Goal: Download file/media: Obtain a digital file from the website

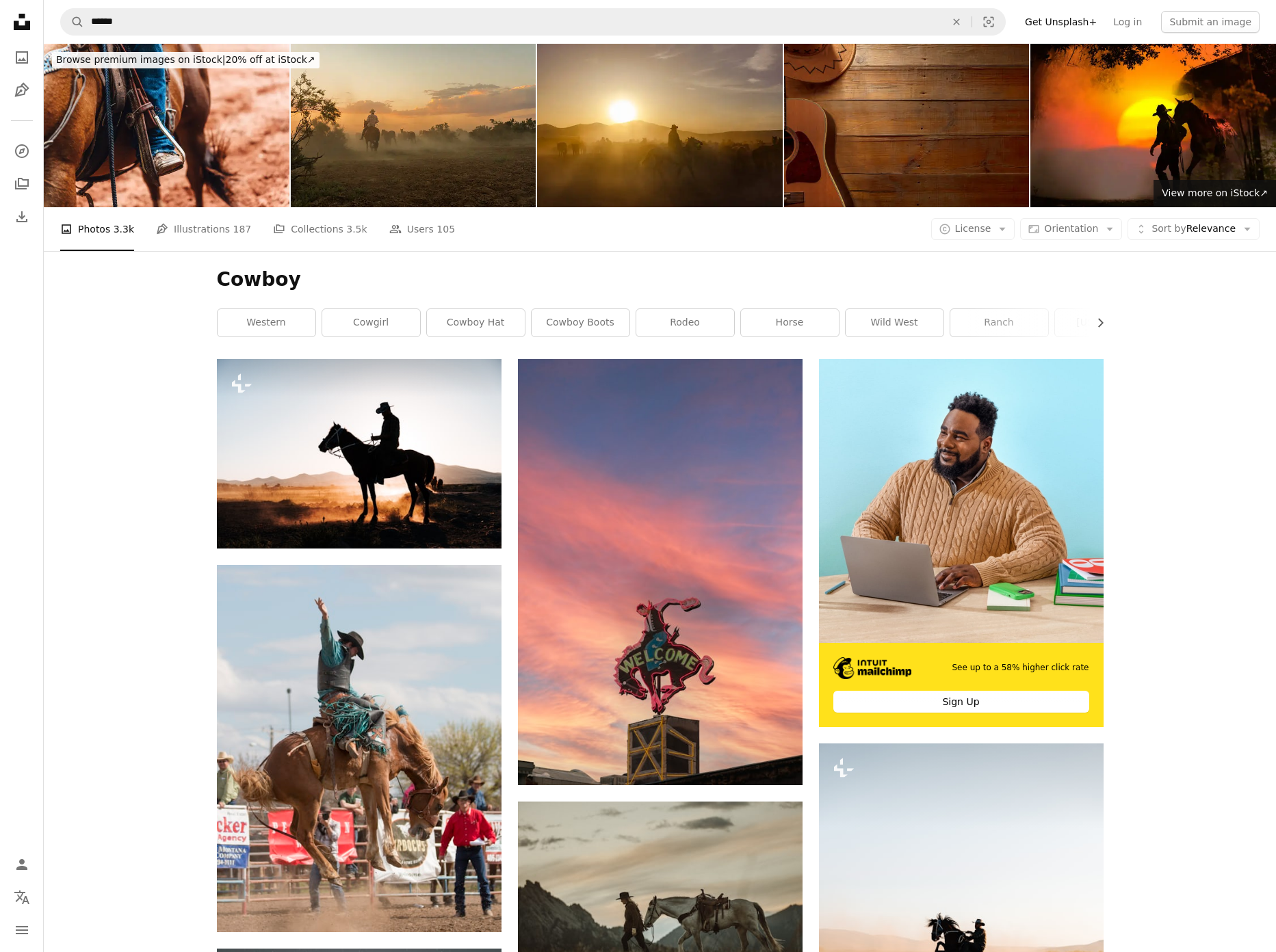
scroll to position [5898, 0]
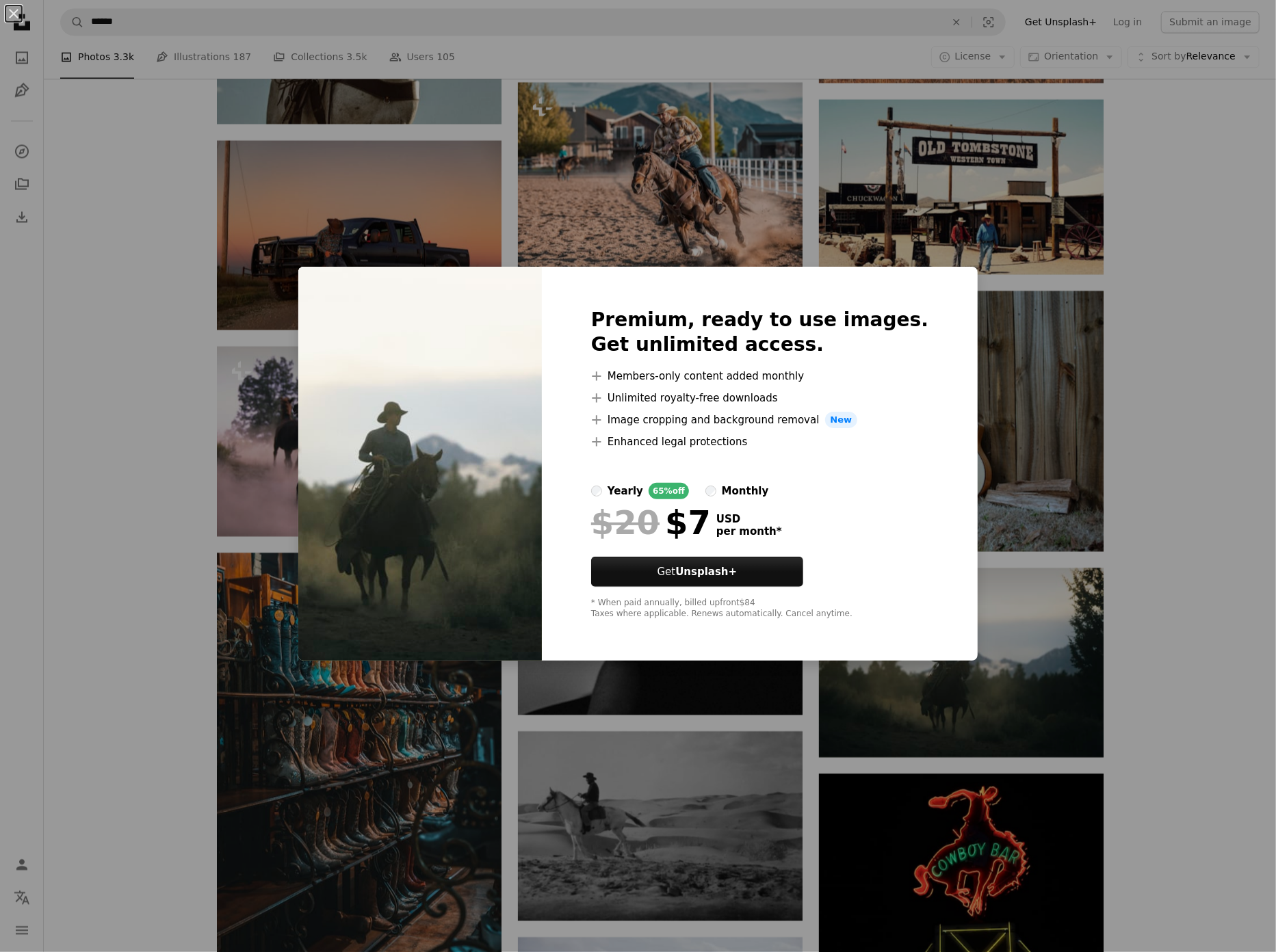
click at [1120, 642] on div "An X shape Premium, ready to use images. Get unlimited access. A plus sign Memb…" at bounding box center [638, 476] width 1276 height 952
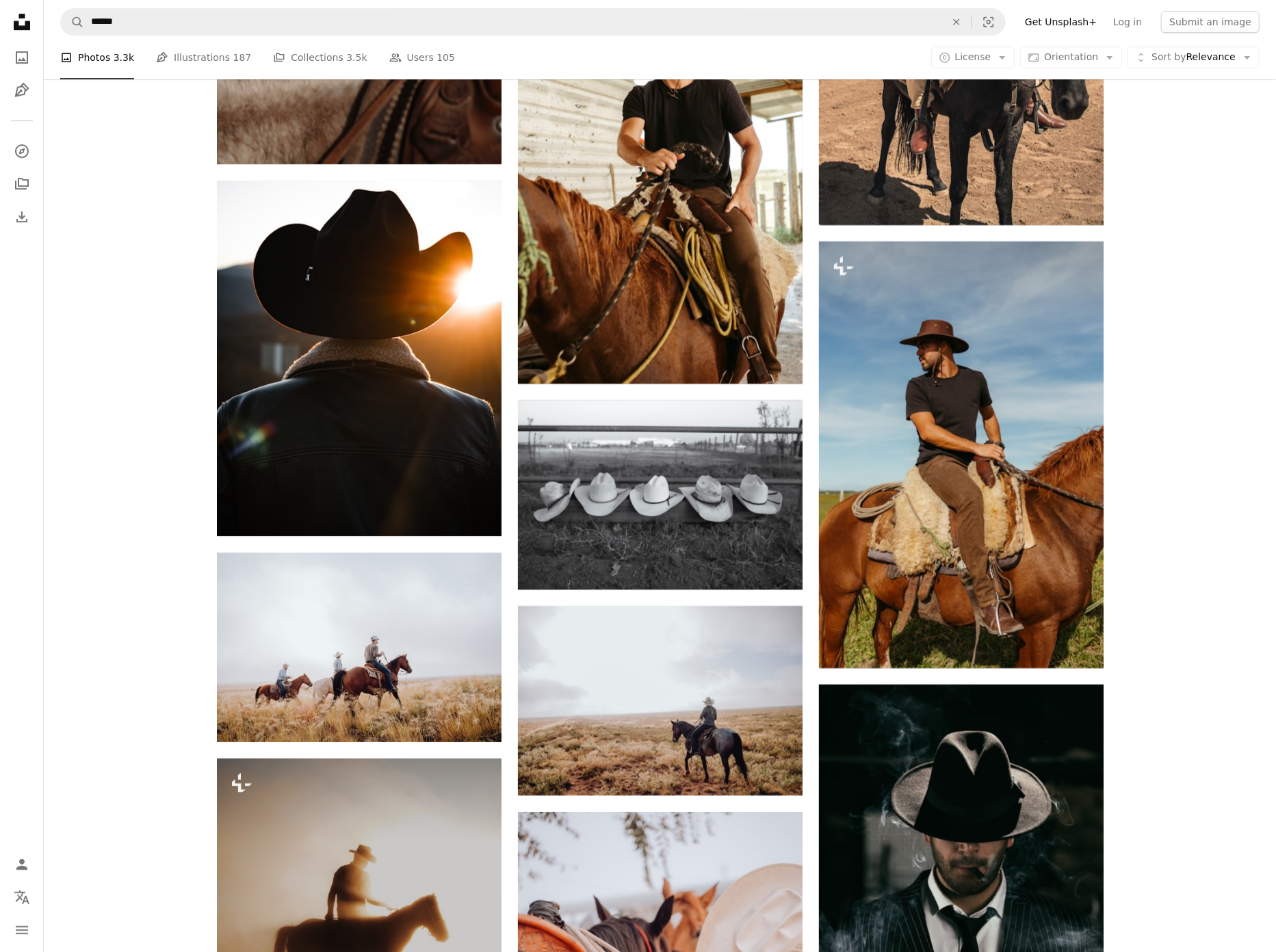
scroll to position [7112, 0]
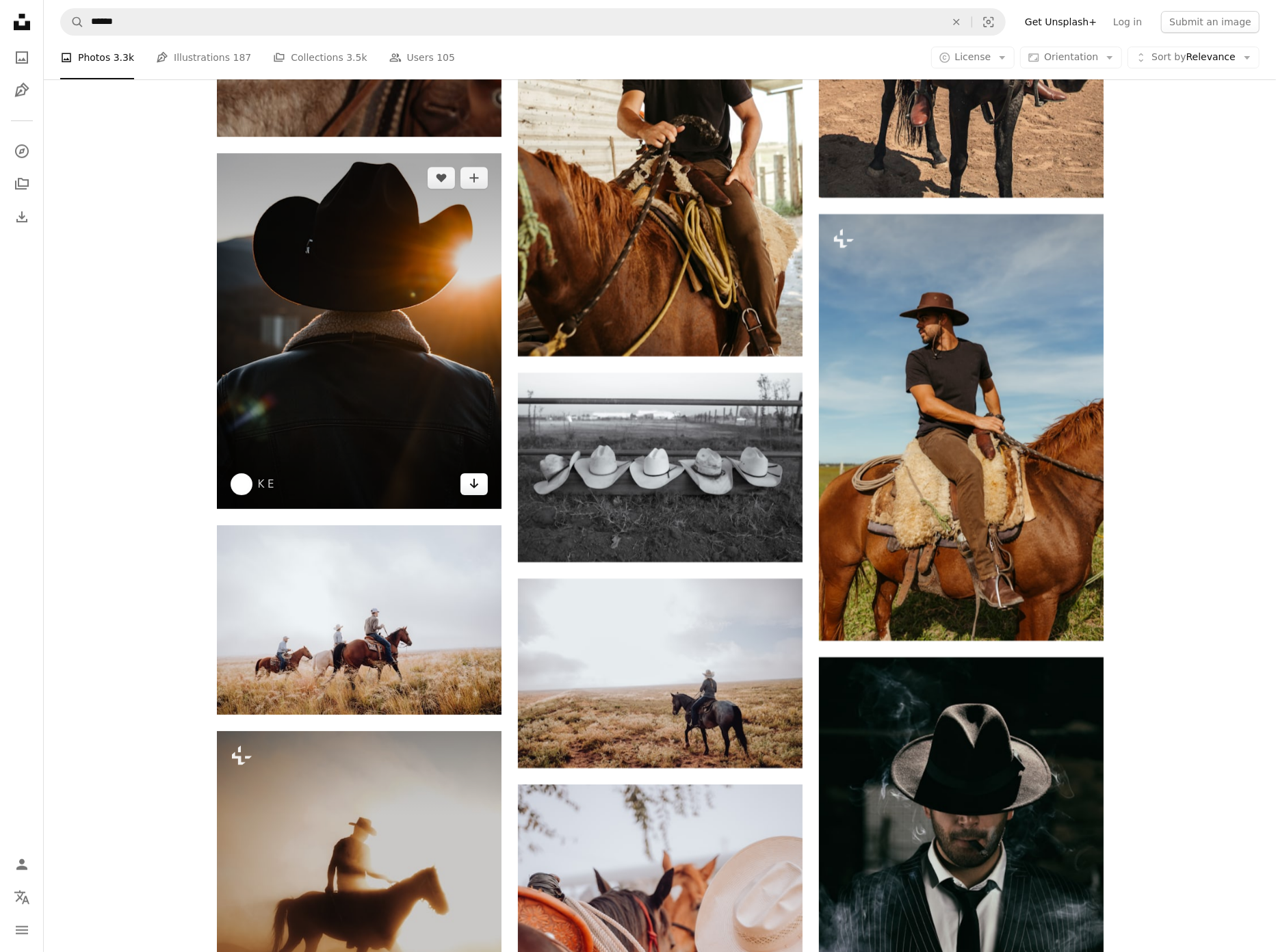
click at [472, 483] on icon "Download" at bounding box center [473, 484] width 9 height 10
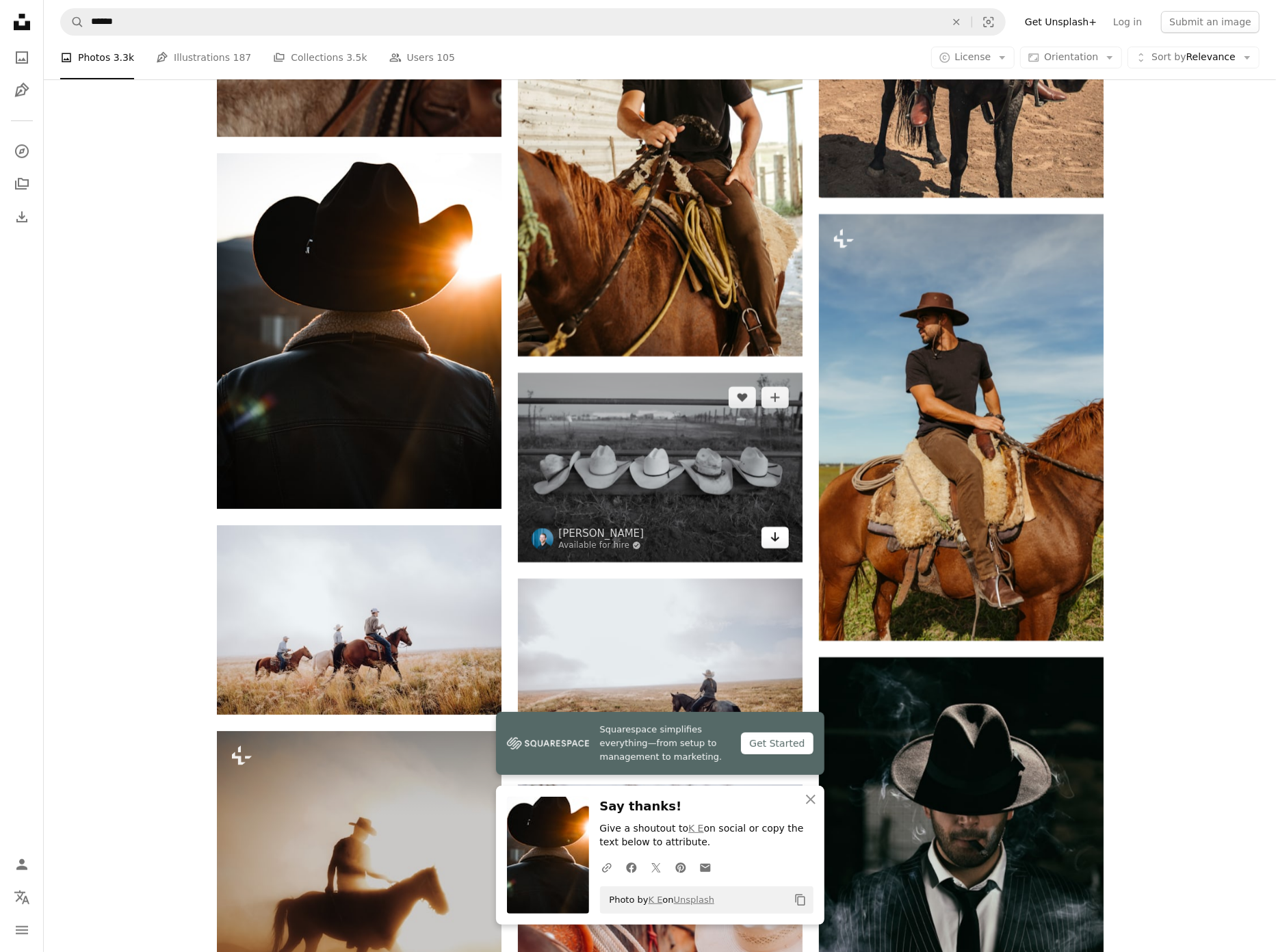
click at [781, 540] on link "Arrow pointing down" at bounding box center [774, 538] width 27 height 22
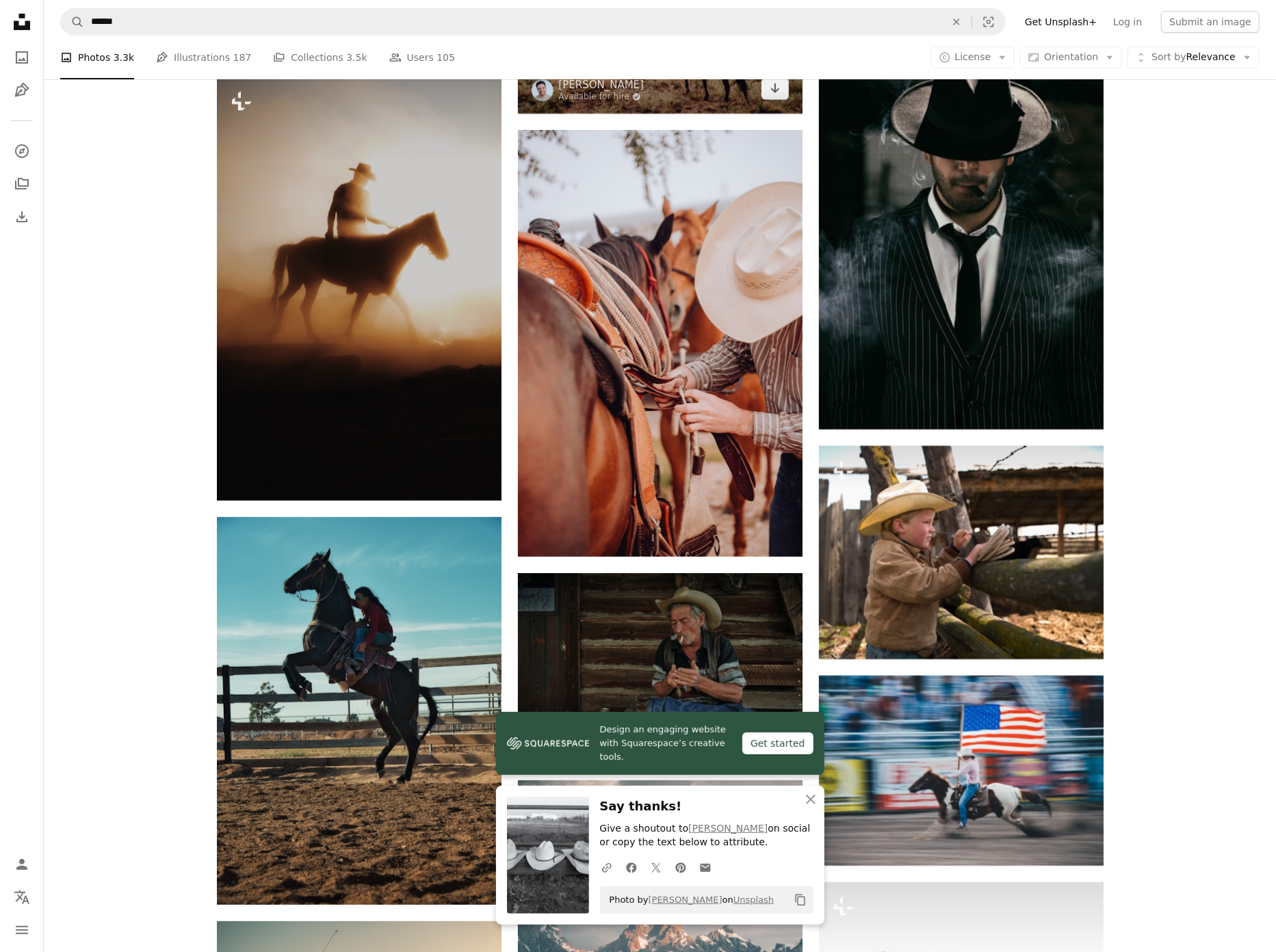
scroll to position [7768, 0]
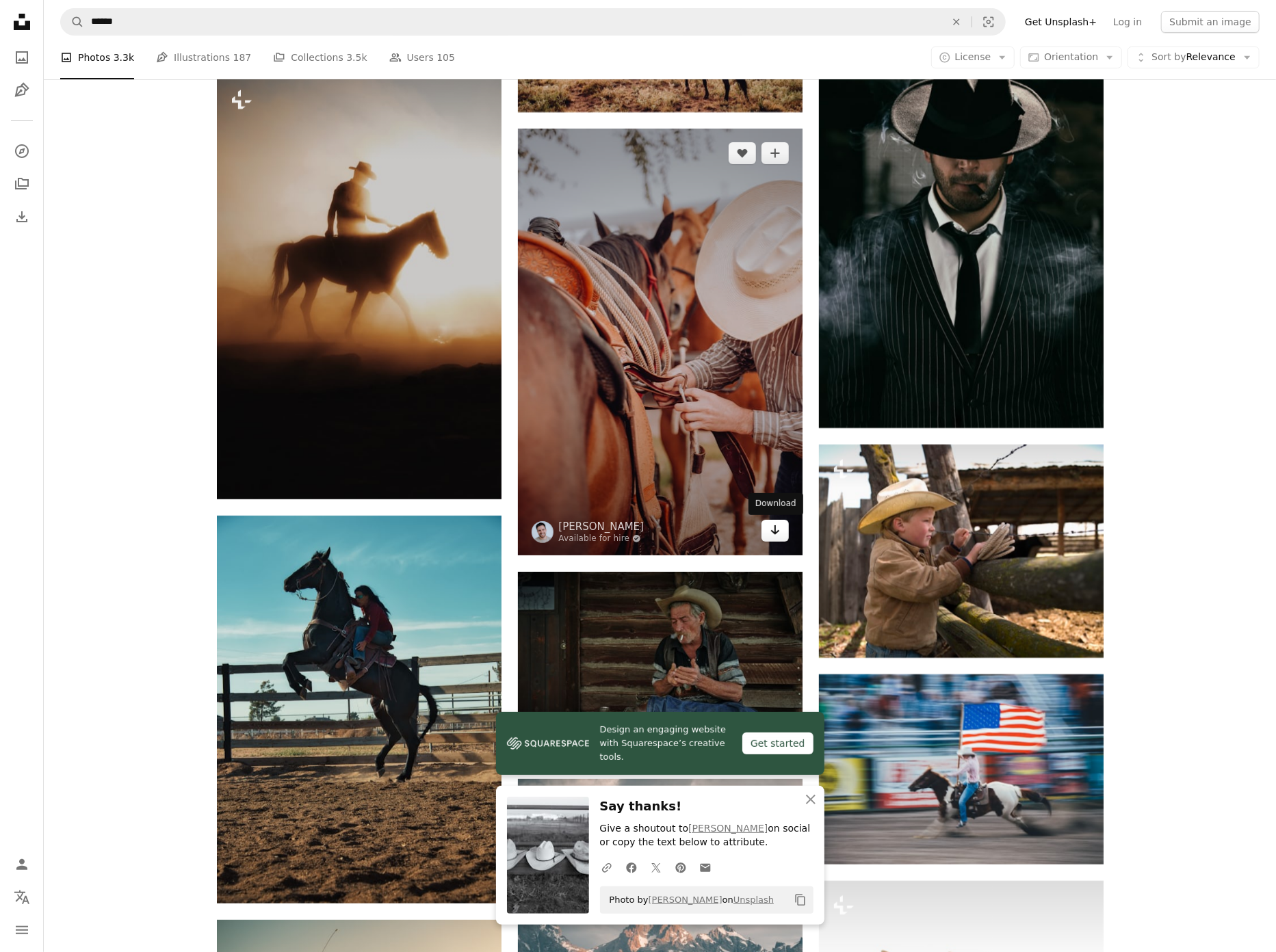
click at [768, 526] on link "Arrow pointing down" at bounding box center [774, 531] width 27 height 22
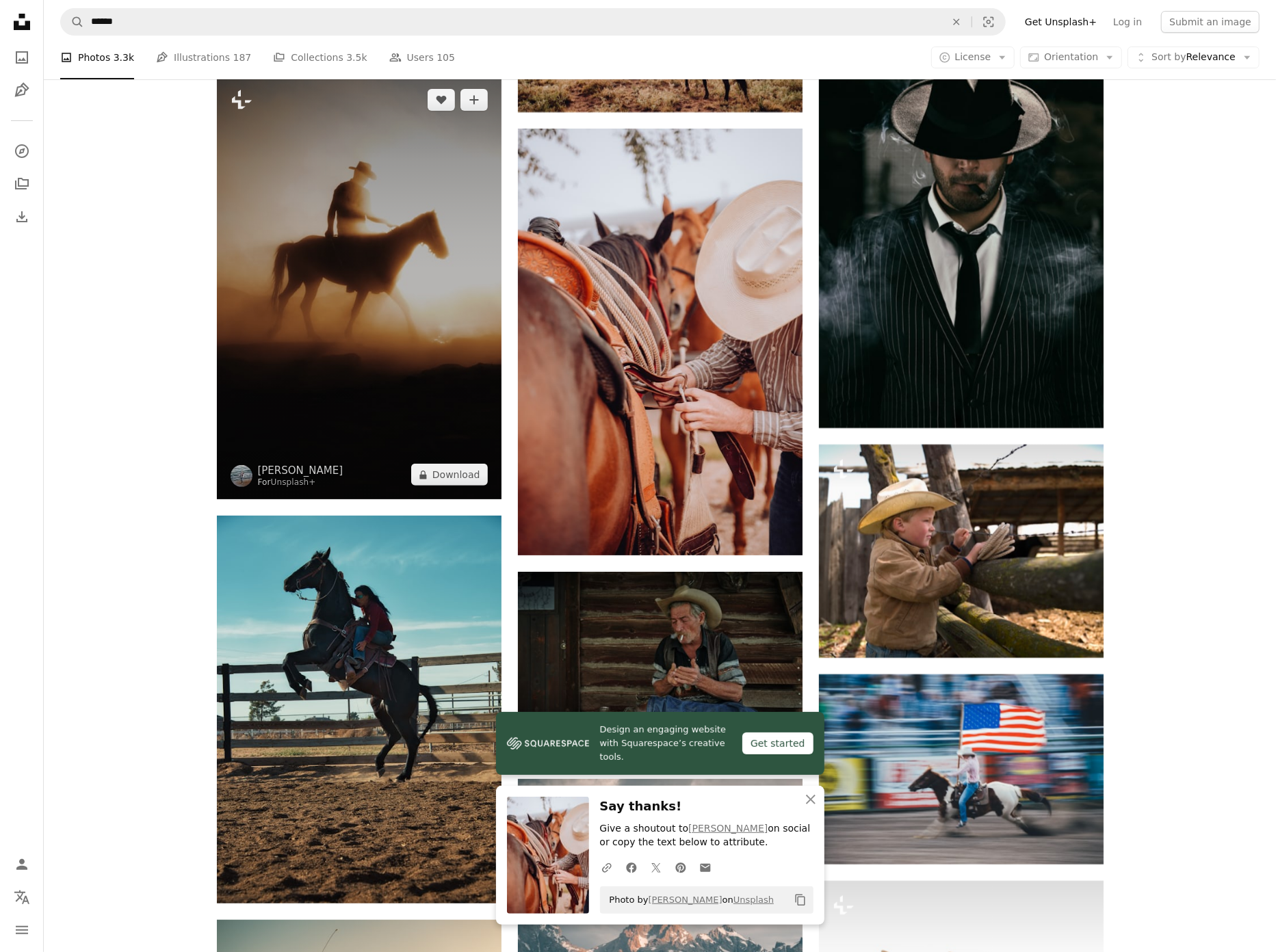
click at [431, 308] on img at bounding box center [359, 287] width 285 height 425
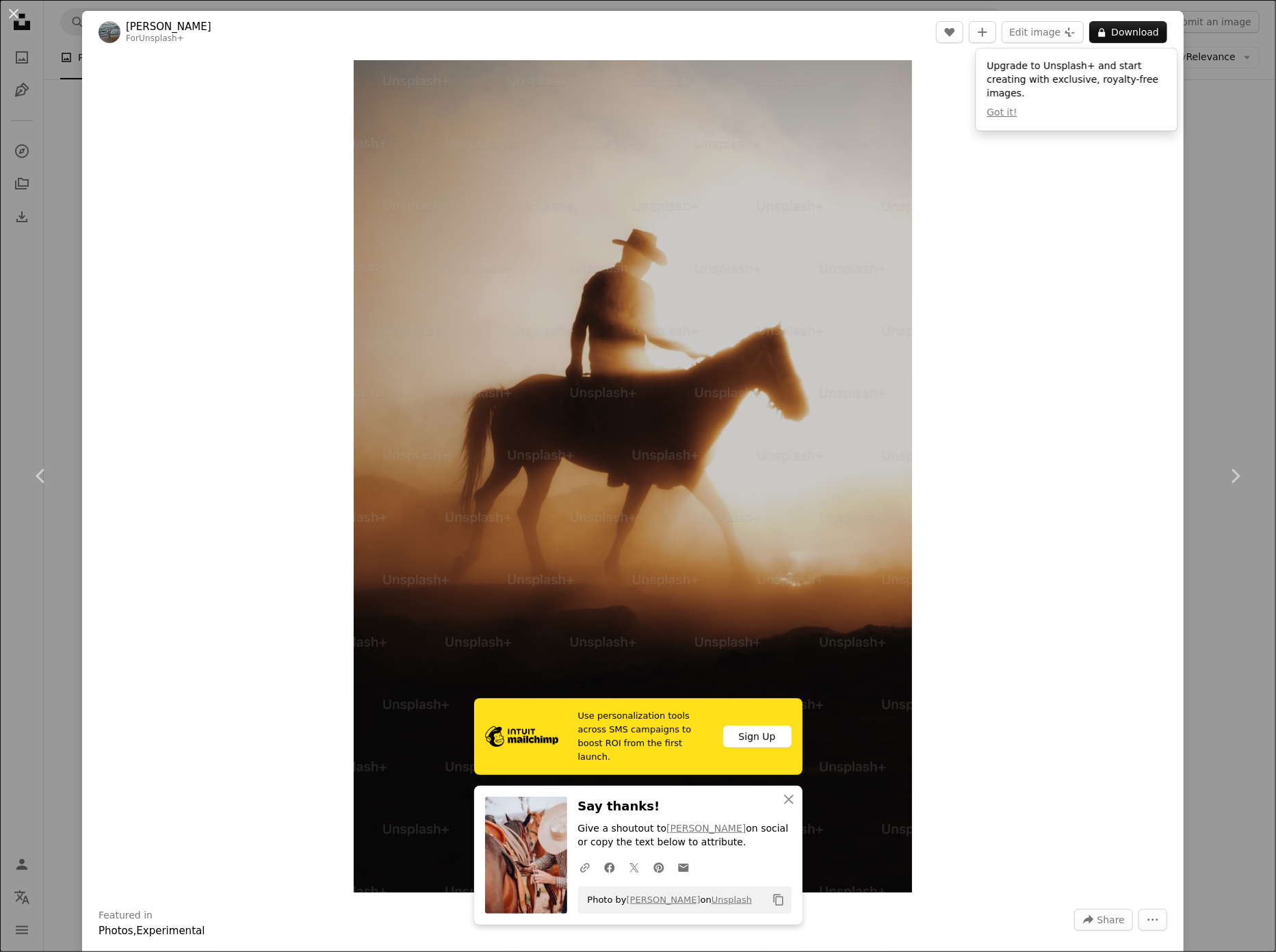
click at [67, 181] on div "An X shape Chevron left Chevron right [PERSON_NAME] For Unsplash+ A heart A plu…" at bounding box center [638, 476] width 1276 height 952
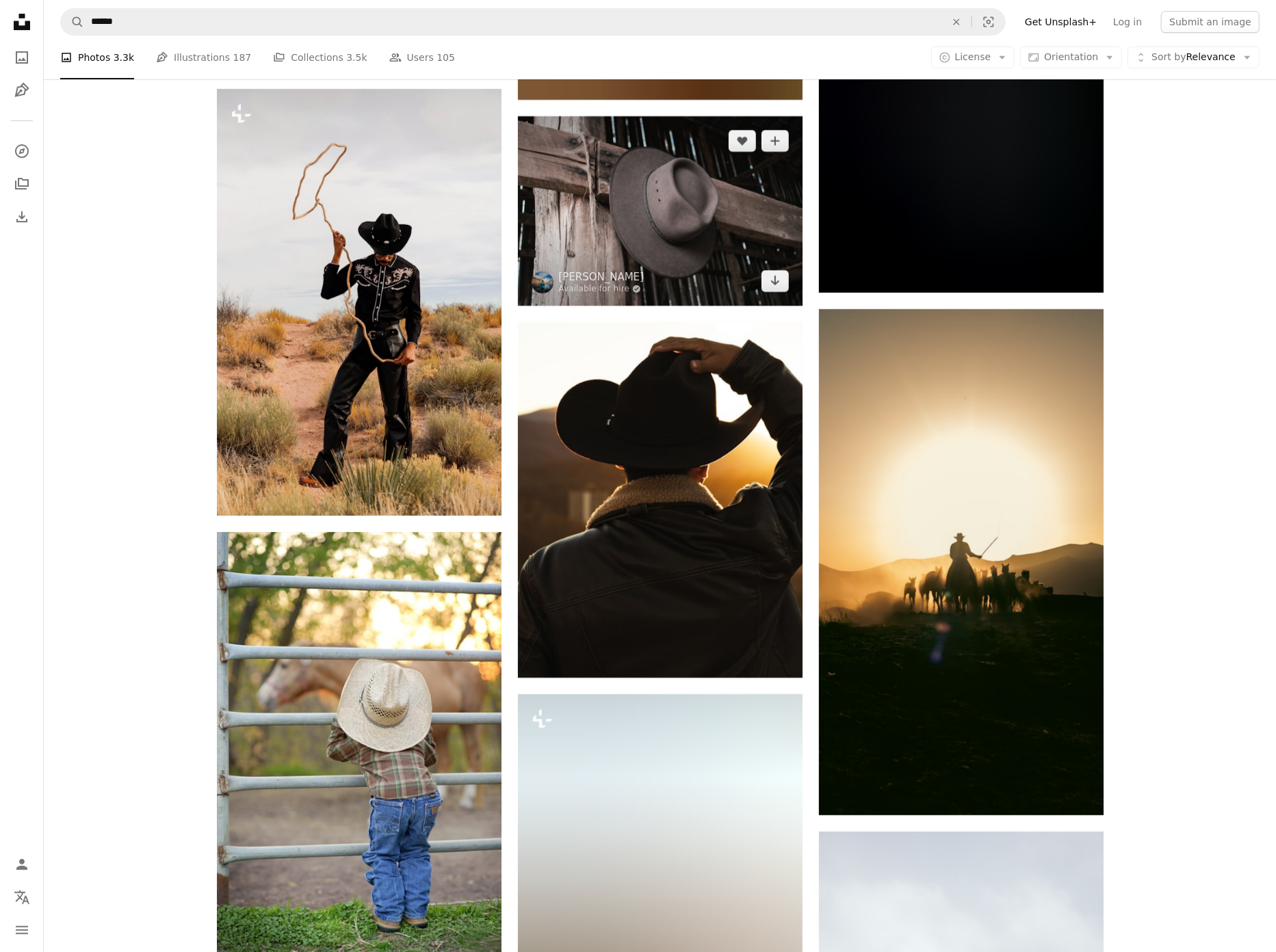
scroll to position [11217, 0]
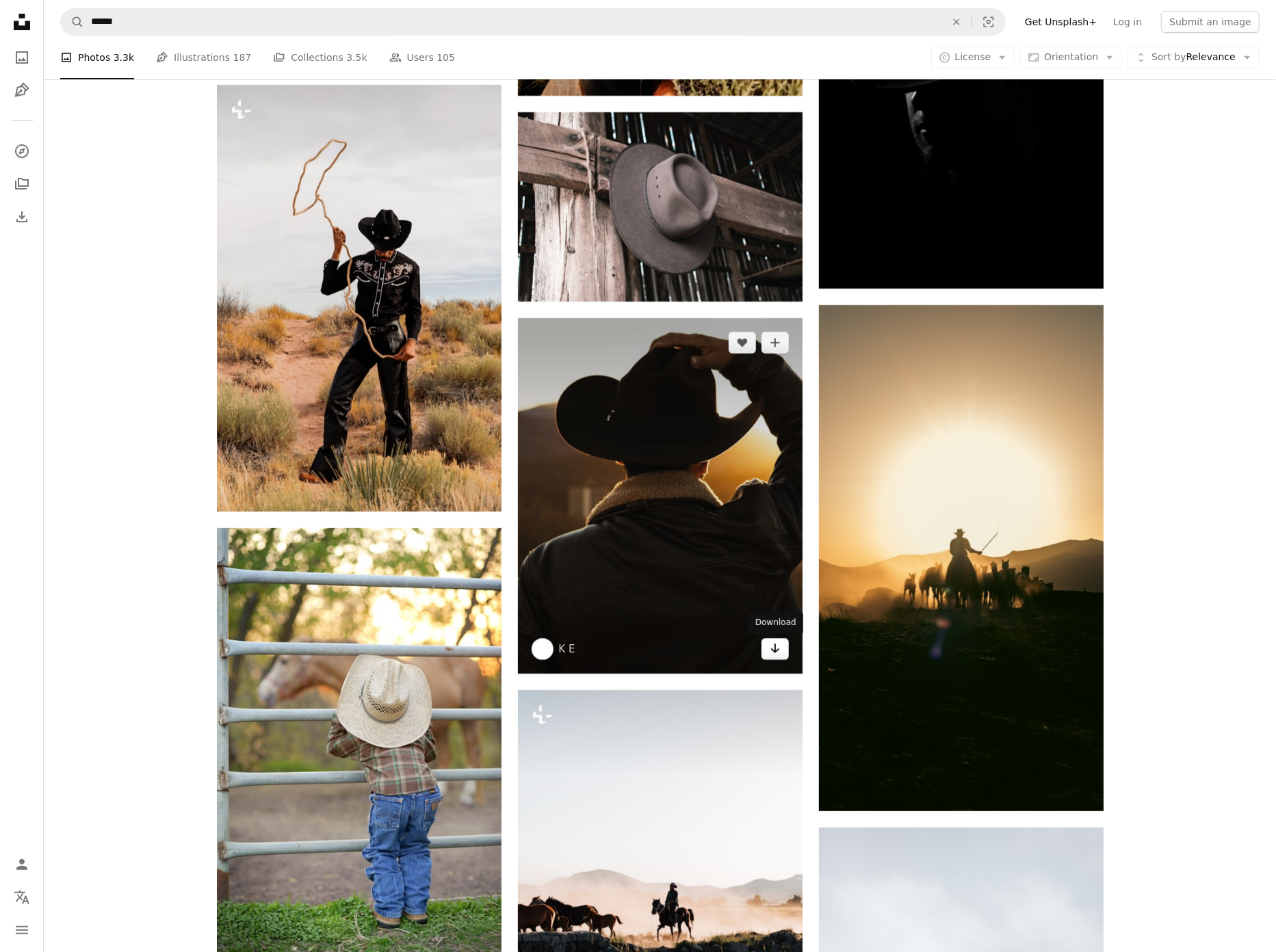
click at [773, 655] on icon "Arrow pointing down" at bounding box center [775, 648] width 11 height 16
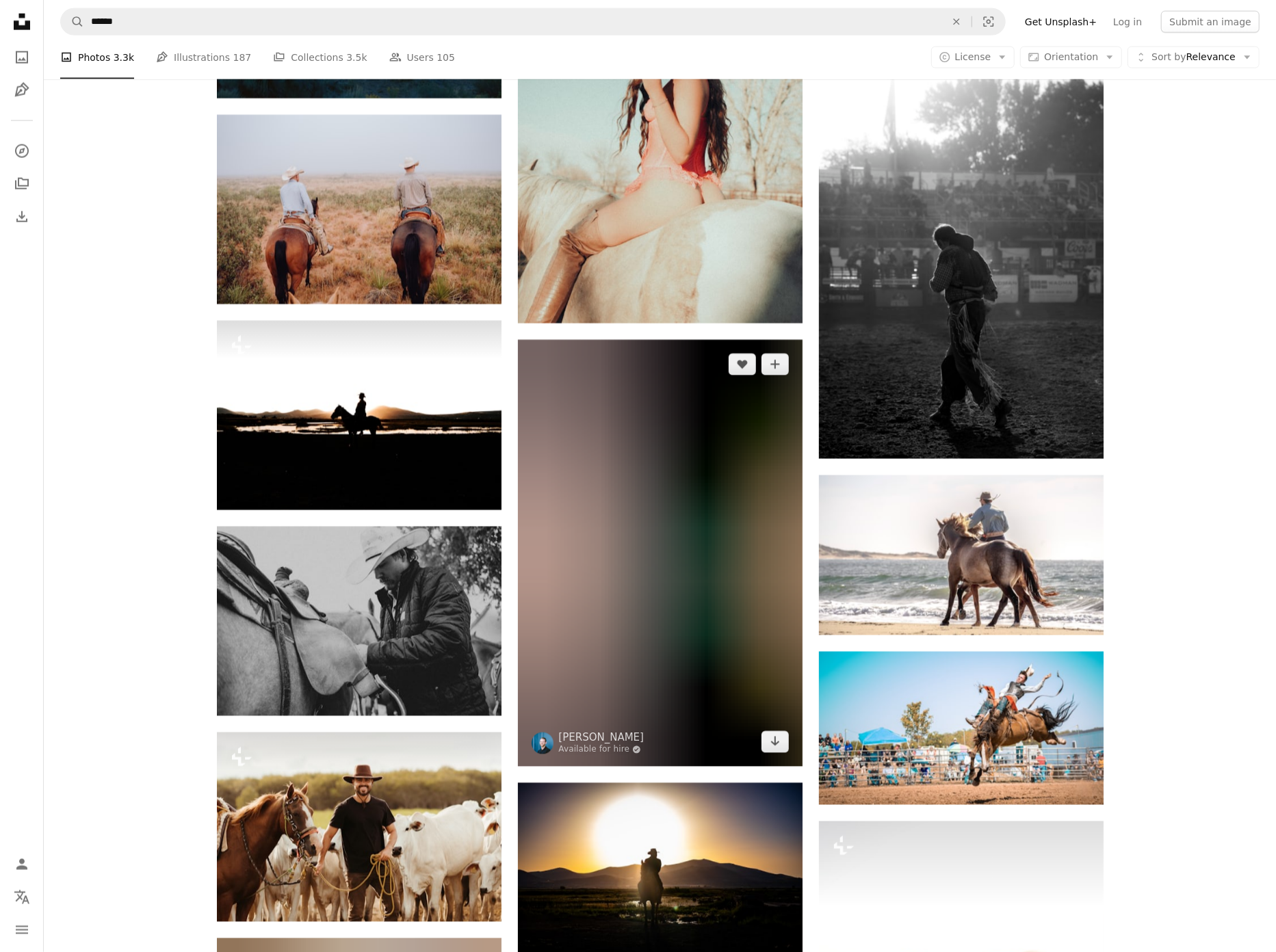
scroll to position [13211, 0]
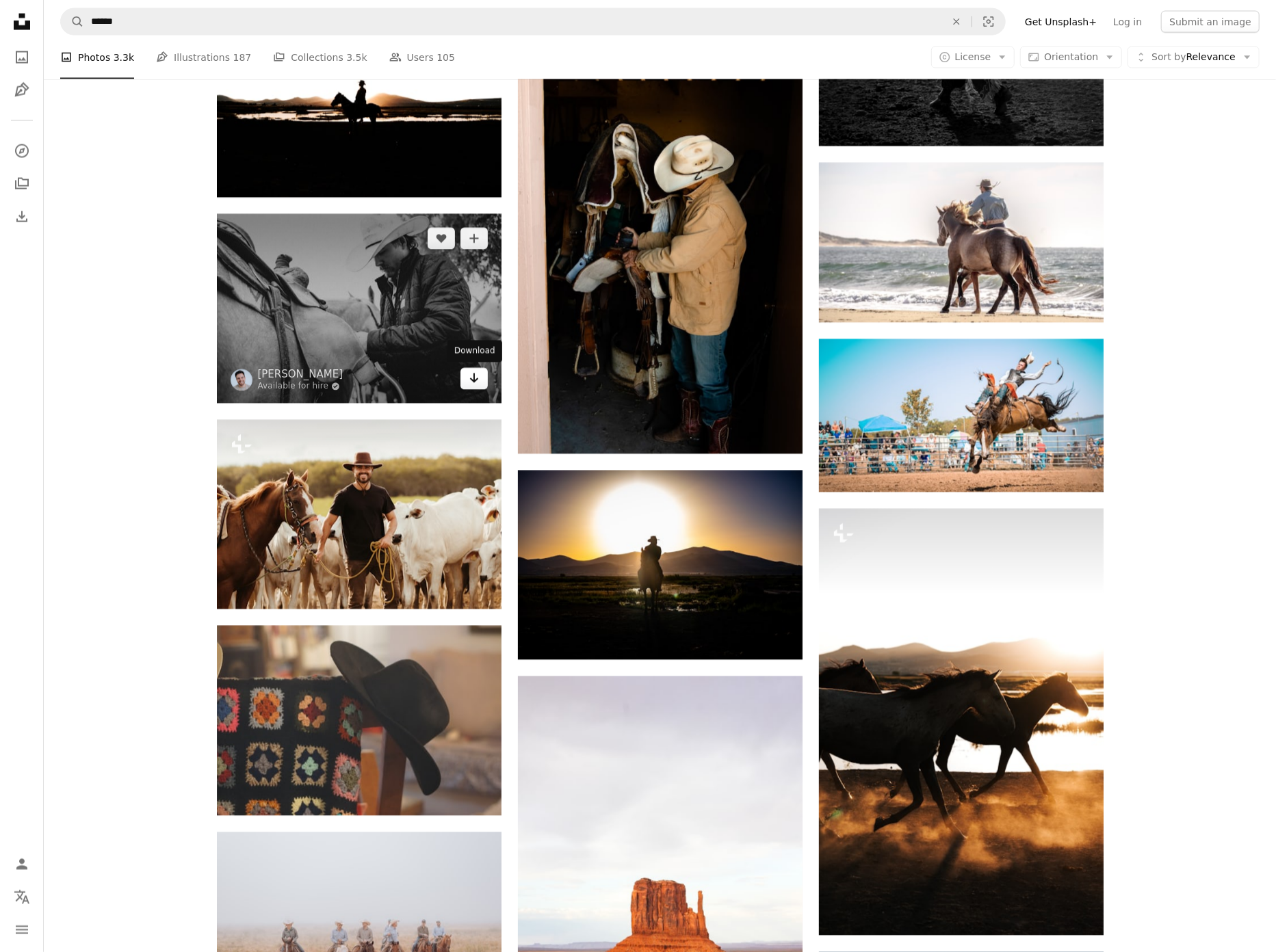
click at [469, 381] on icon "Arrow pointing down" at bounding box center [474, 378] width 11 height 16
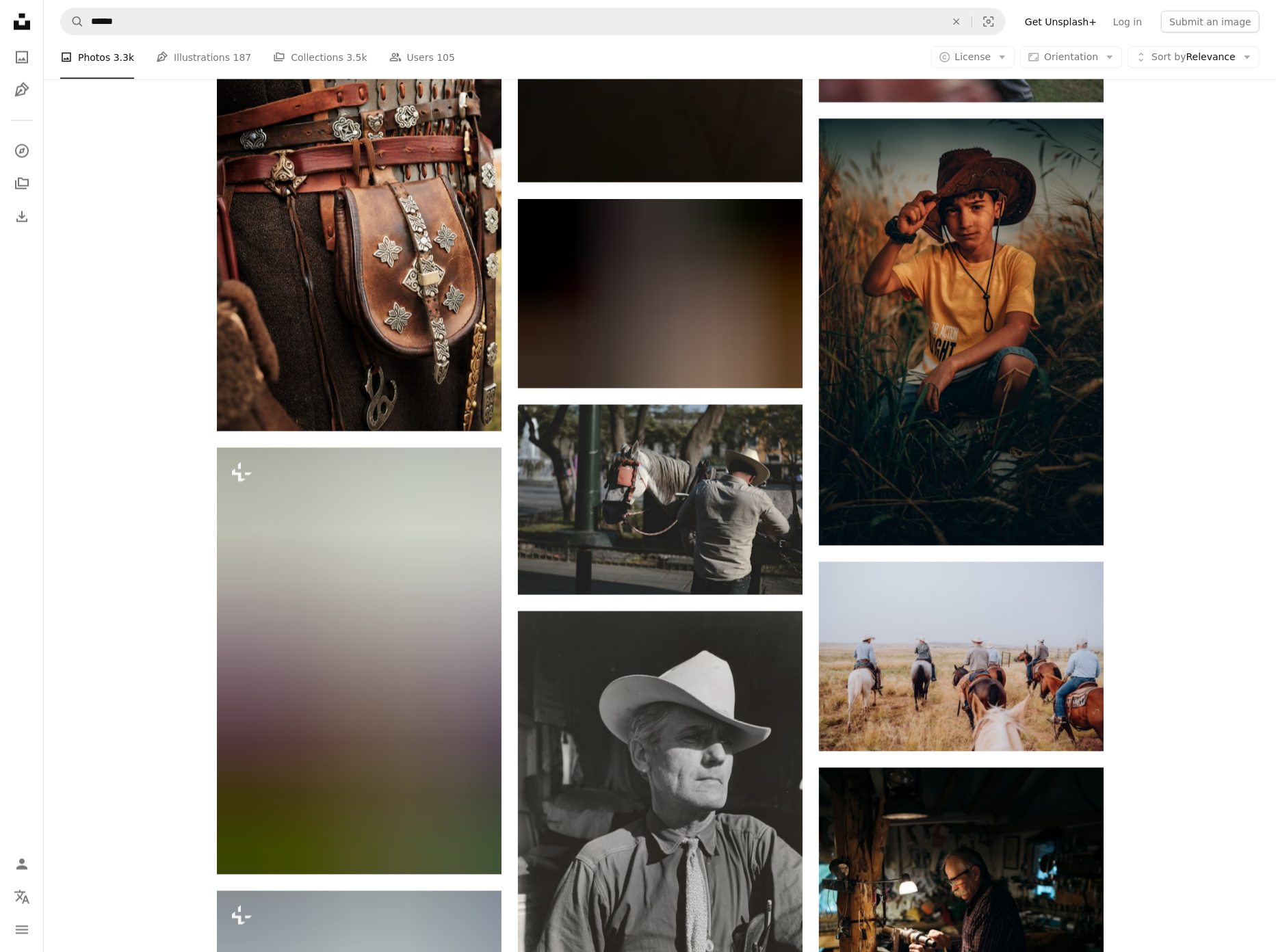
scroll to position [24638, 0]
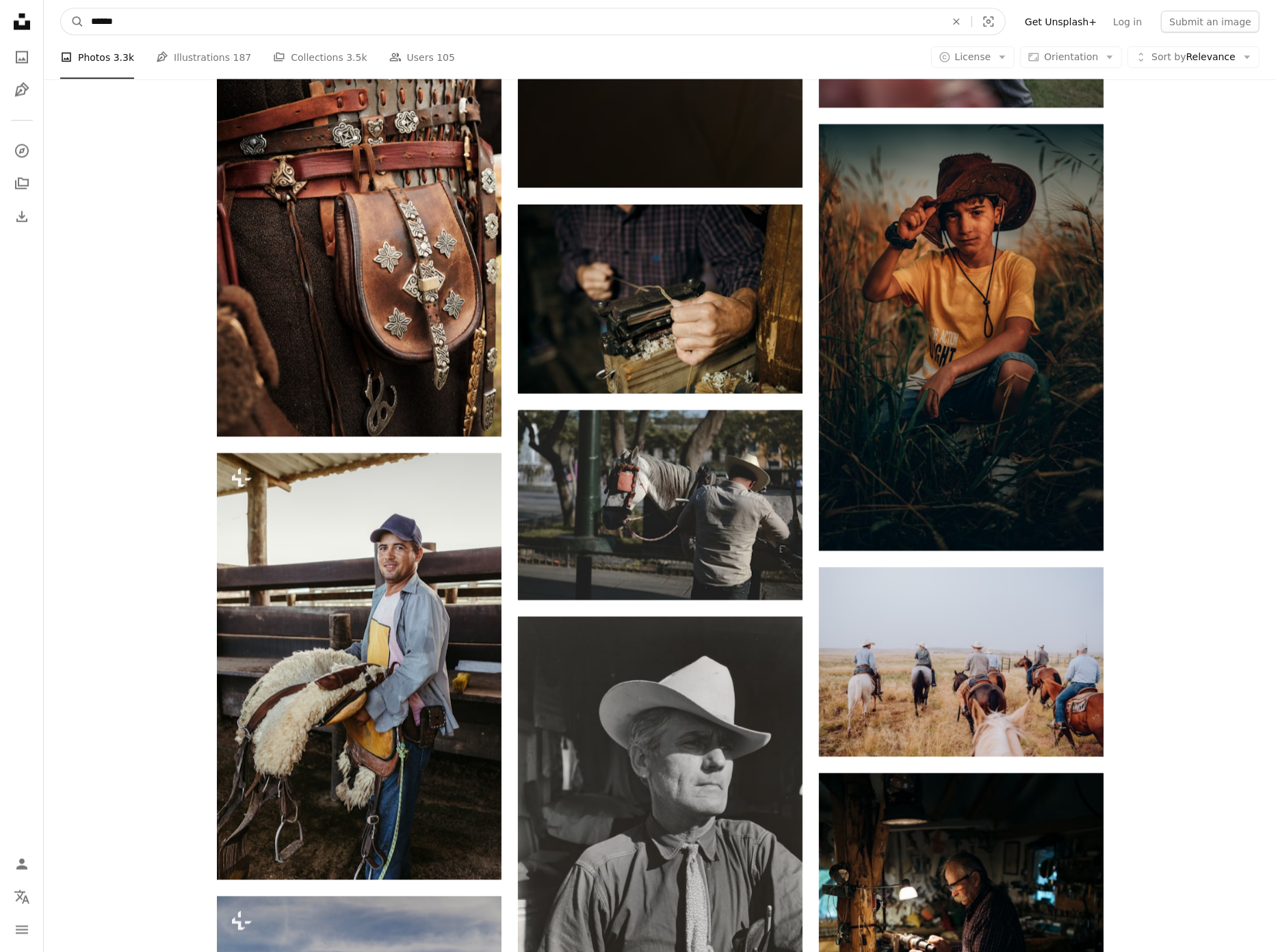
click at [681, 14] on input "******" at bounding box center [512, 22] width 857 height 26
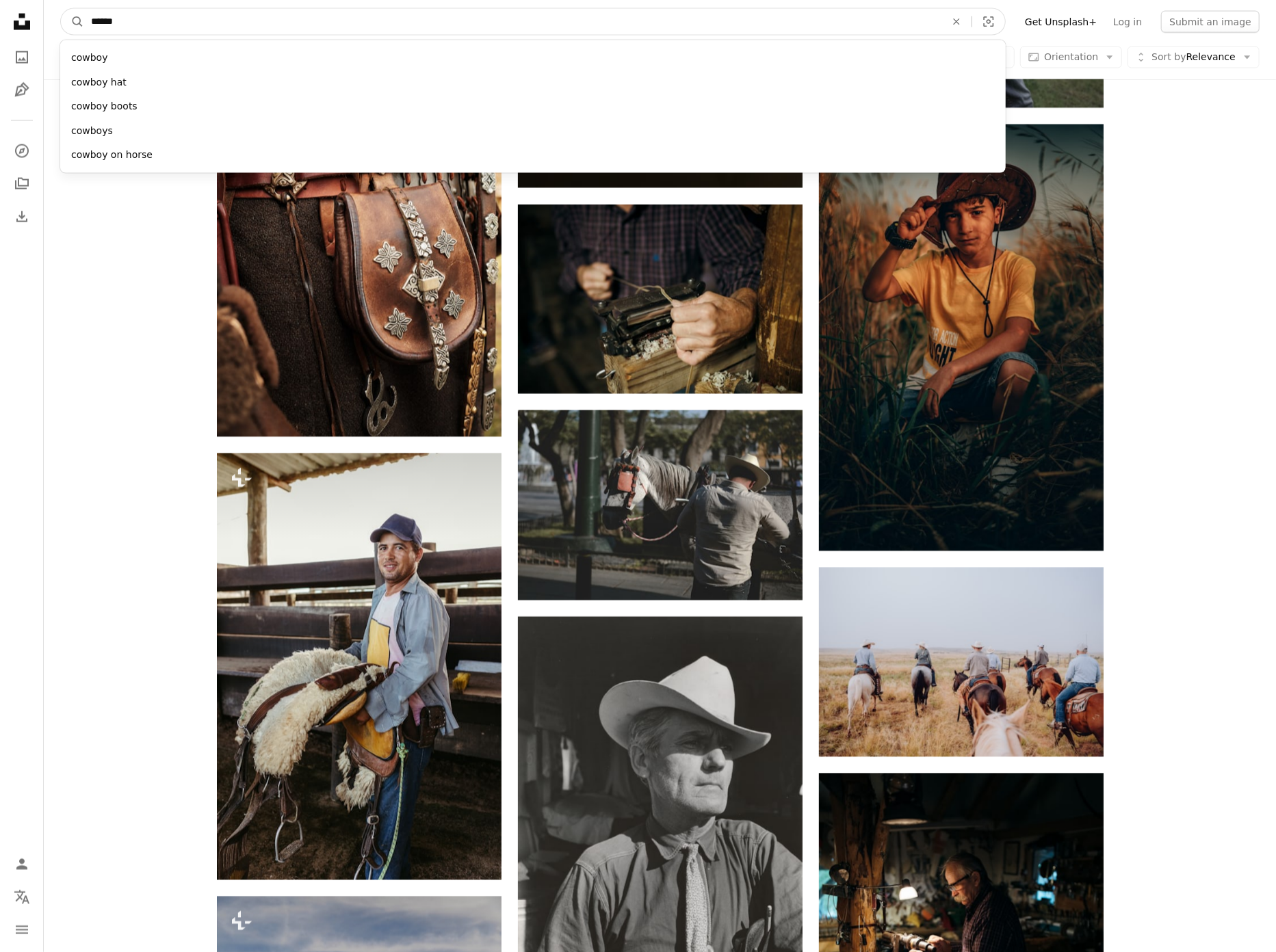
drag, startPoint x: 491, startPoint y: 13, endPoint x: 246, endPoint y: 12, distance: 244.9
click at [246, 12] on input "******" at bounding box center [512, 22] width 857 height 26
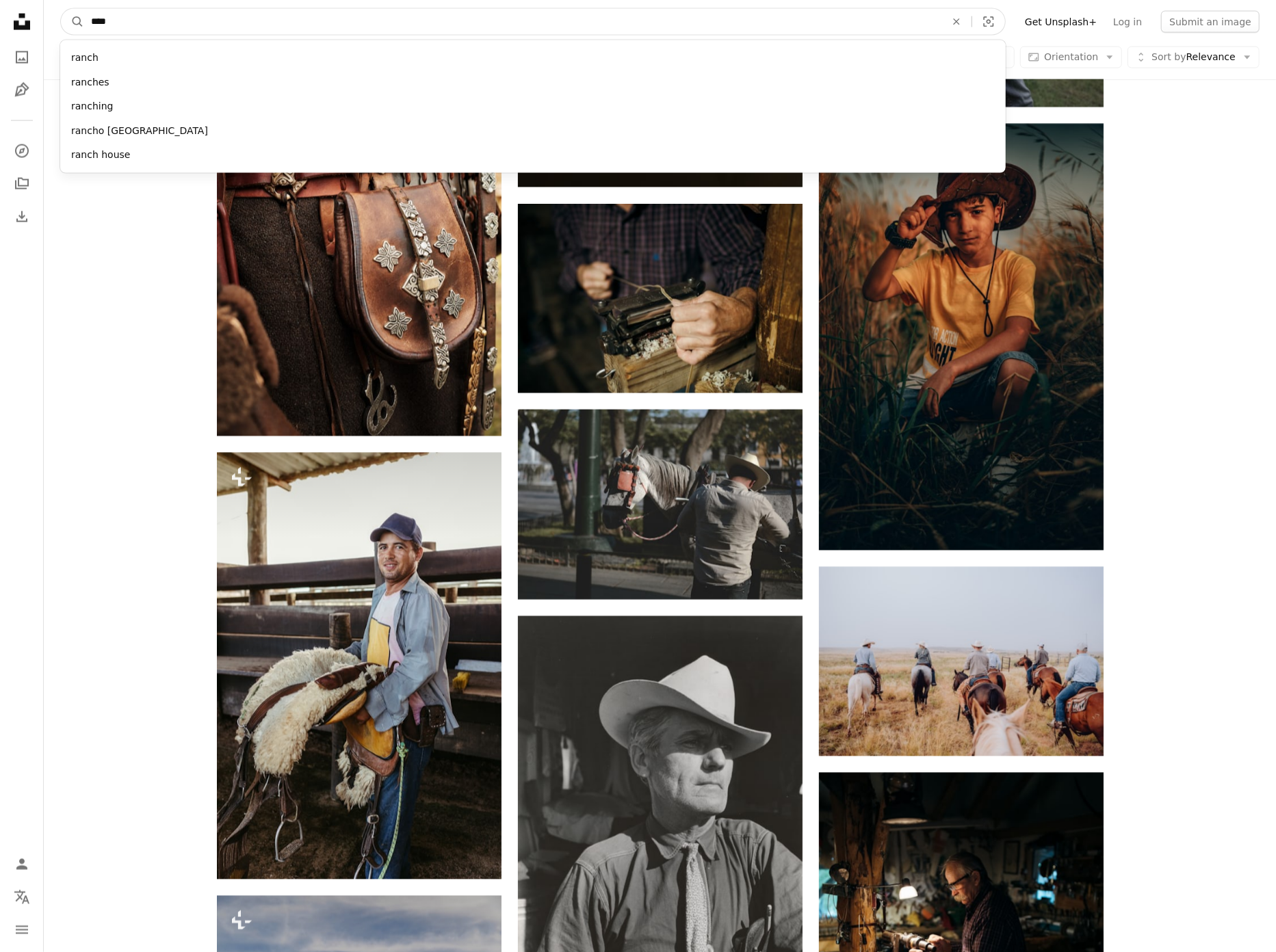
type input "*****"
click at [73, 21] on button "A magnifying glass" at bounding box center [72, 22] width 23 height 26
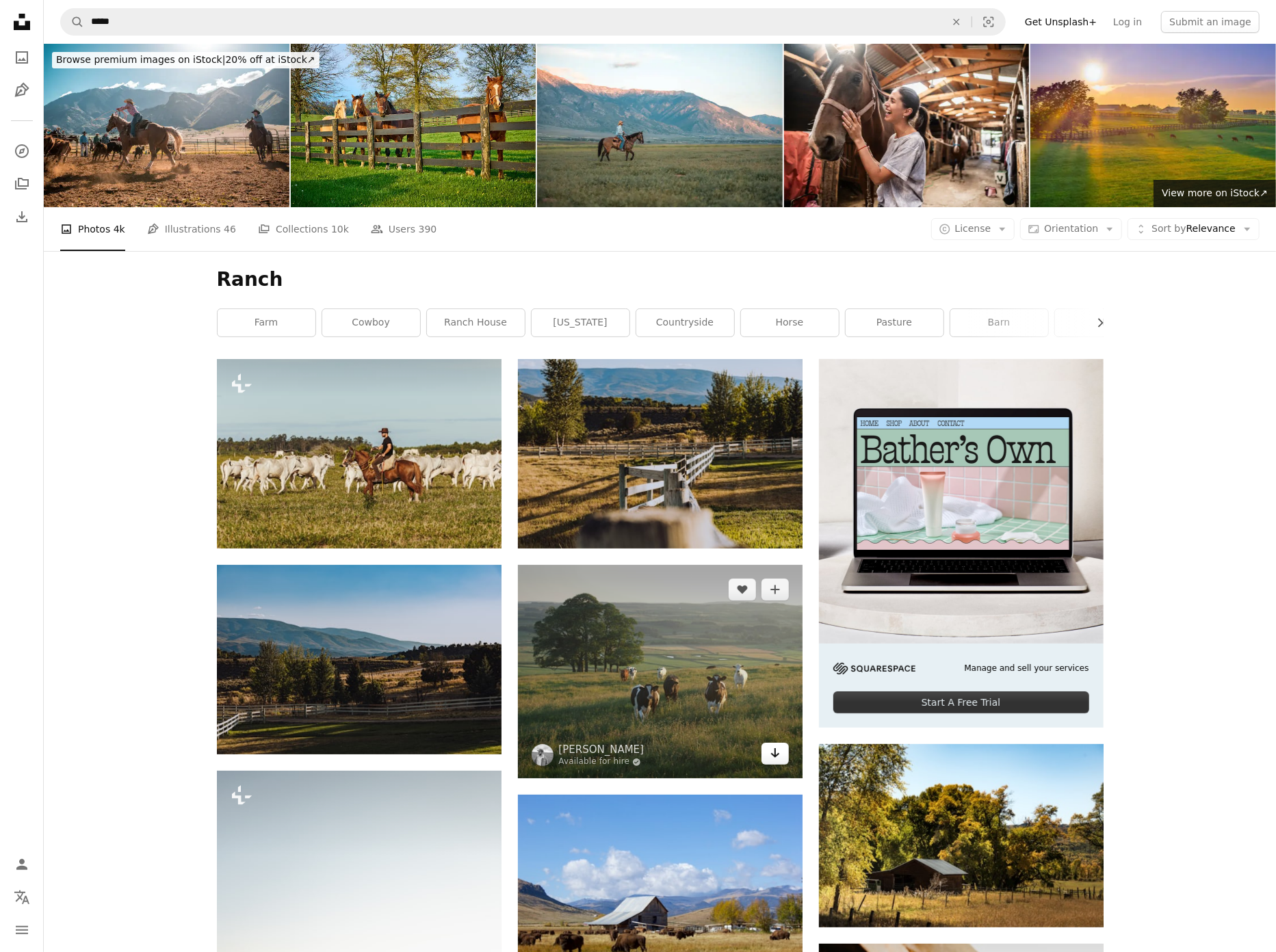
click at [781, 757] on link "Arrow pointing down" at bounding box center [774, 754] width 27 height 22
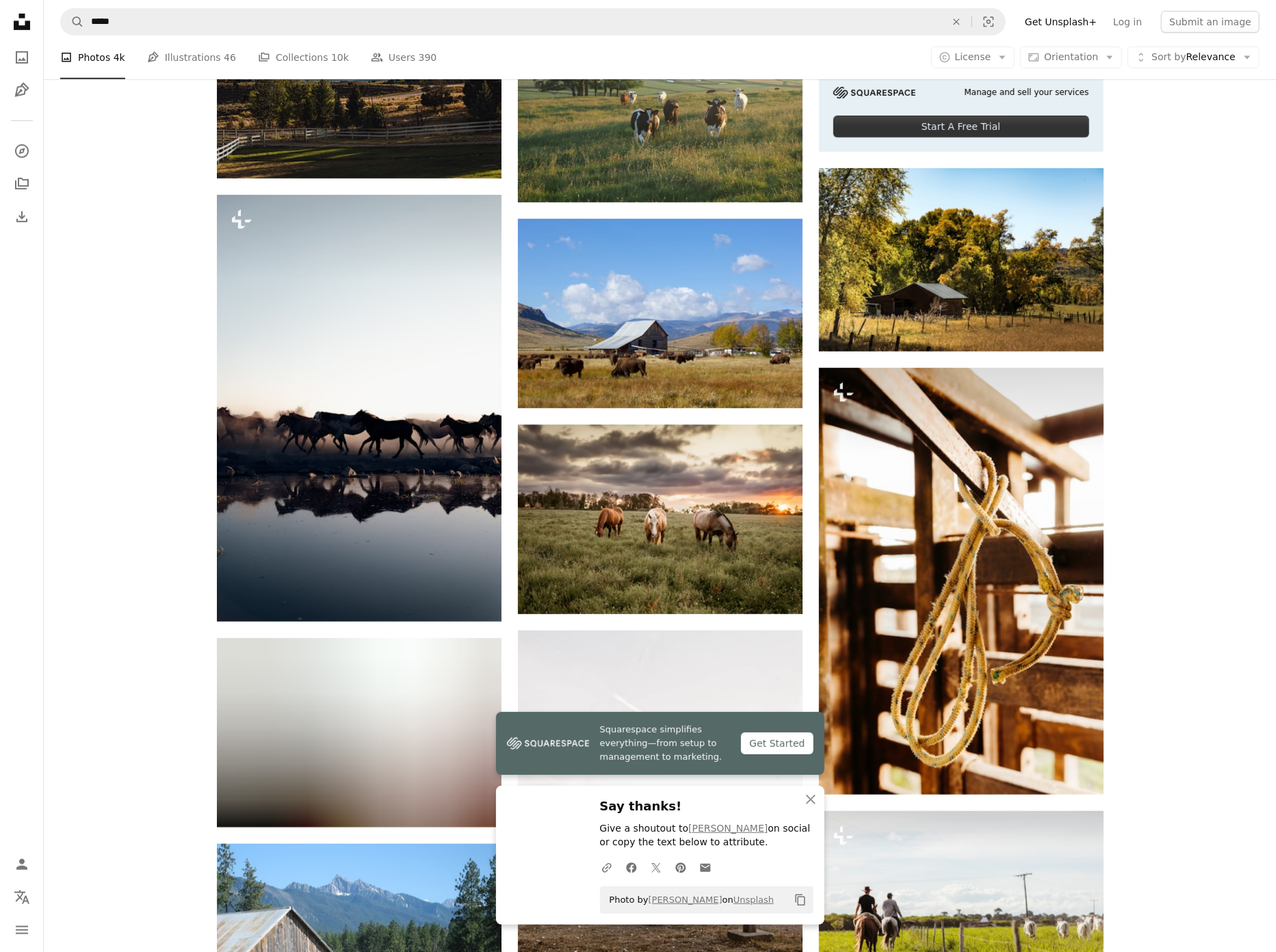
scroll to position [576, 0]
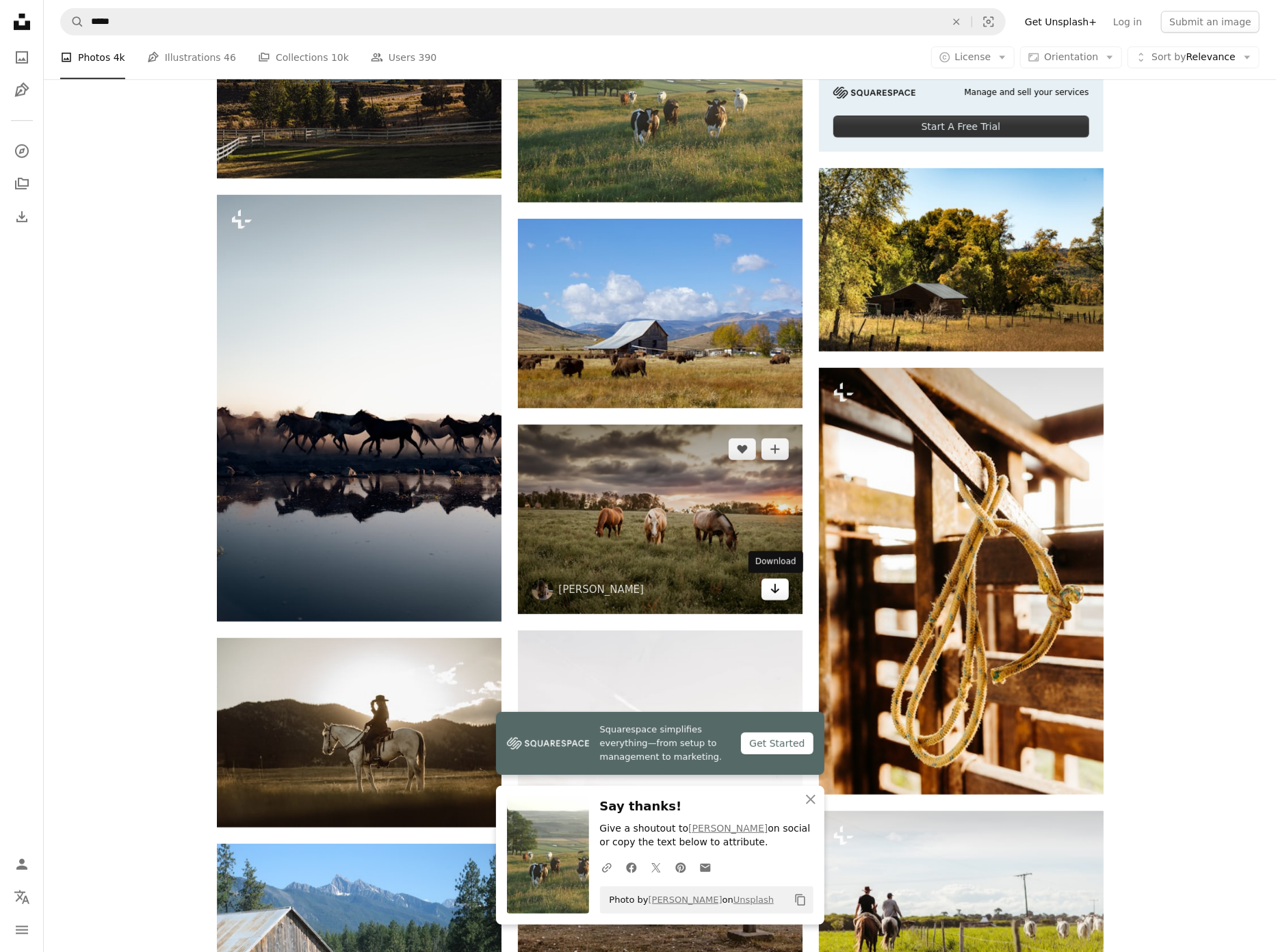
click at [770, 590] on icon "Arrow pointing down" at bounding box center [775, 589] width 11 height 16
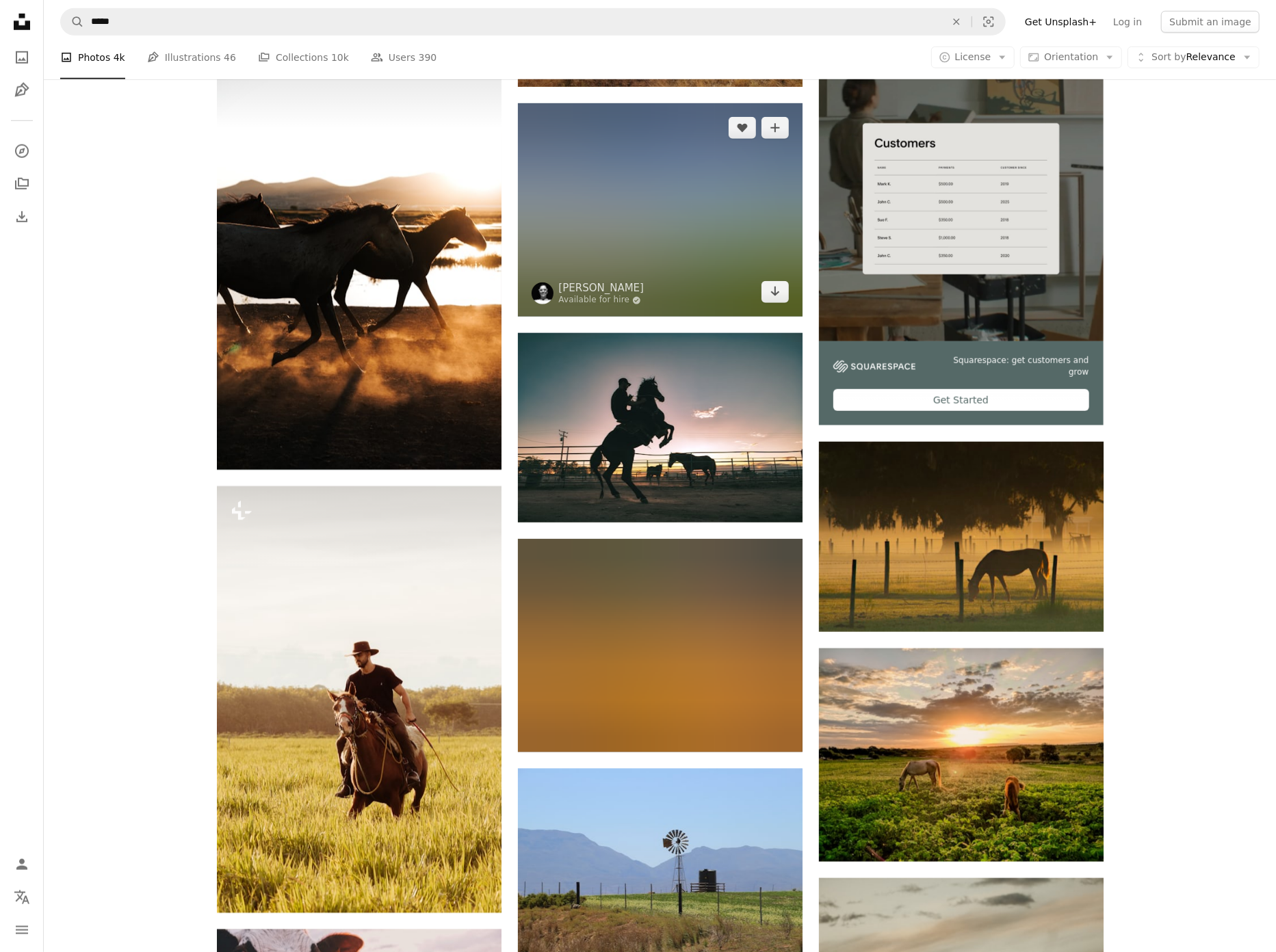
scroll to position [4831, 0]
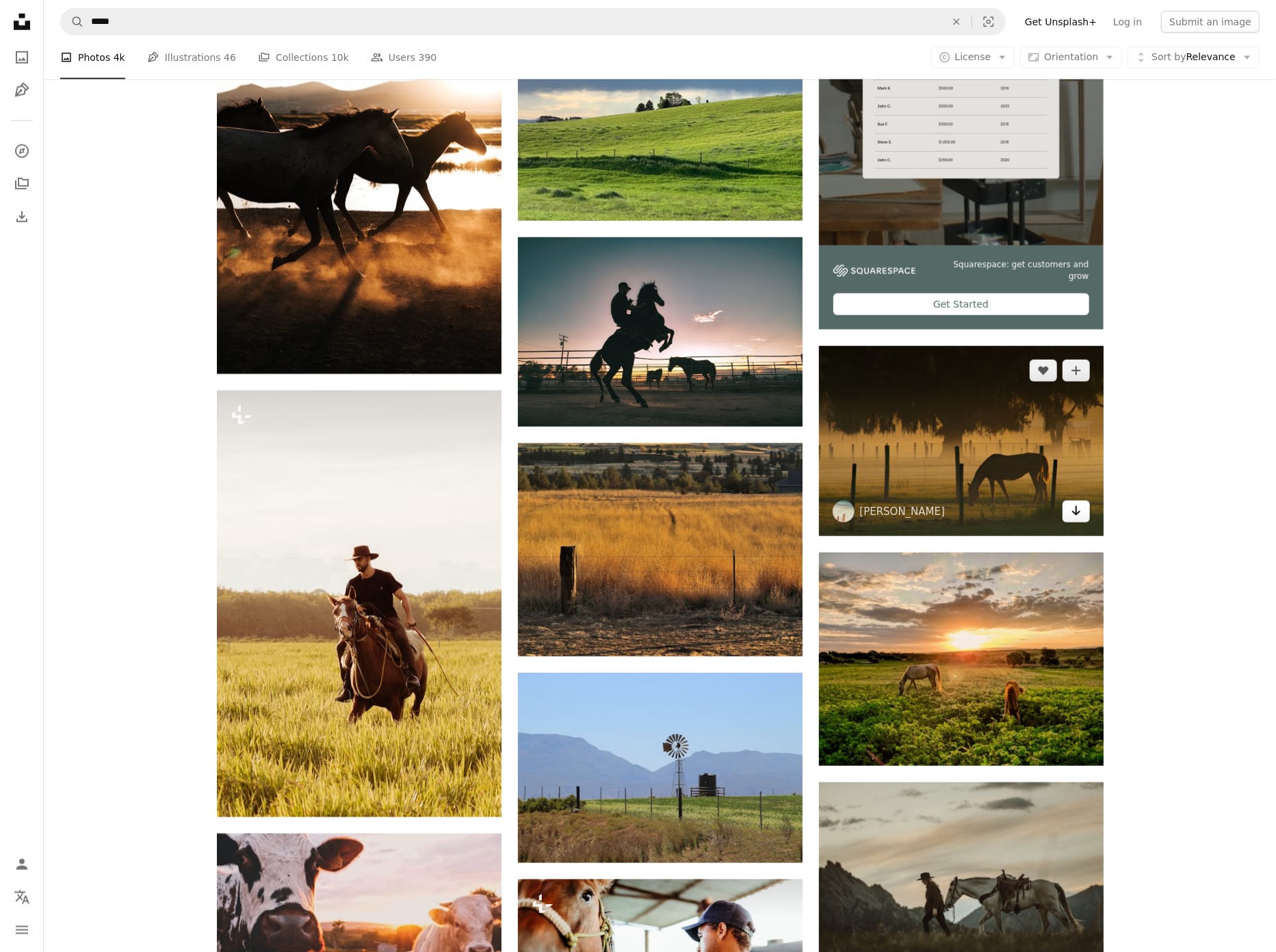
click at [1078, 512] on icon "Arrow pointing down" at bounding box center [1076, 511] width 11 height 16
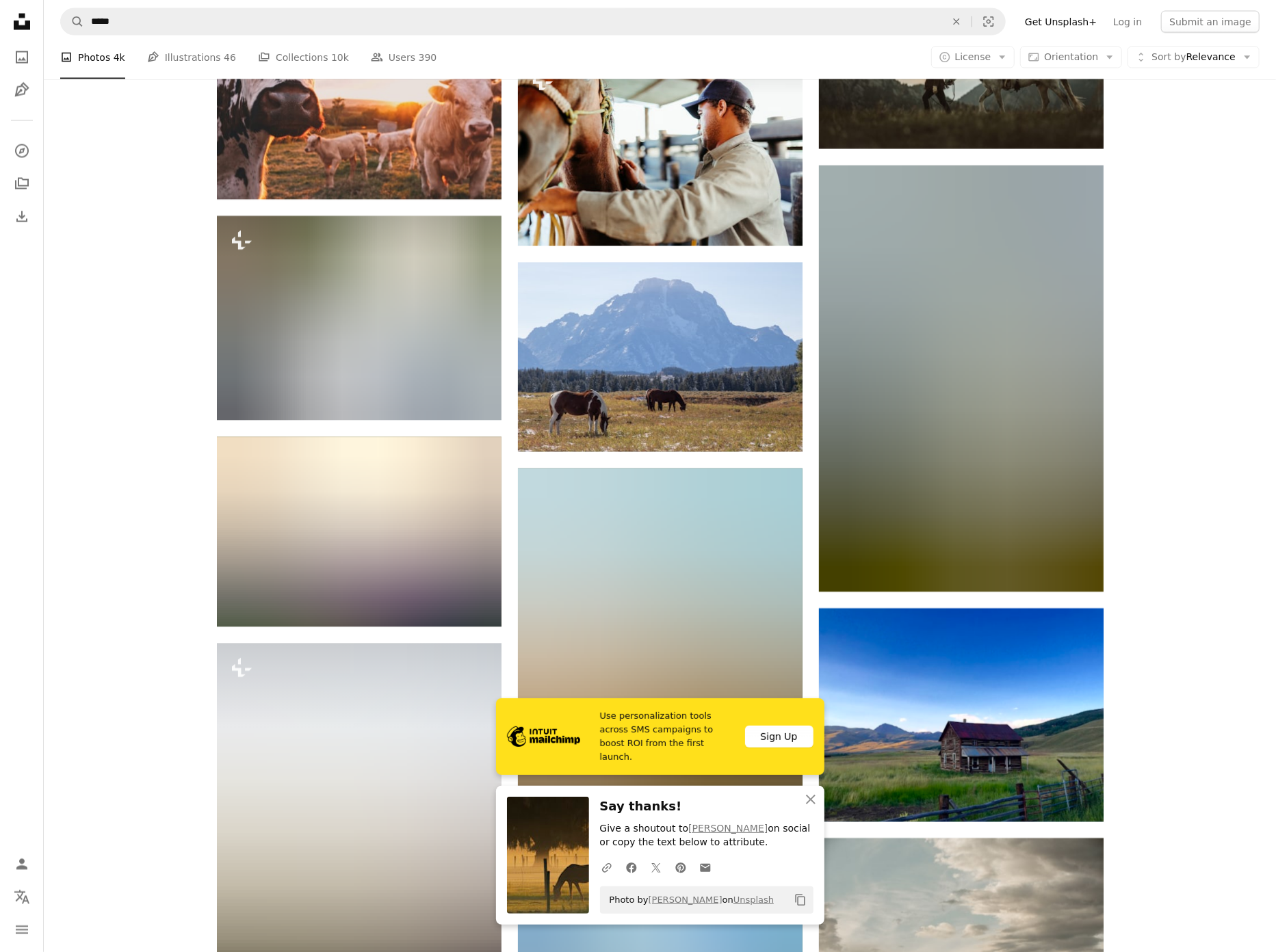
scroll to position [5655, 0]
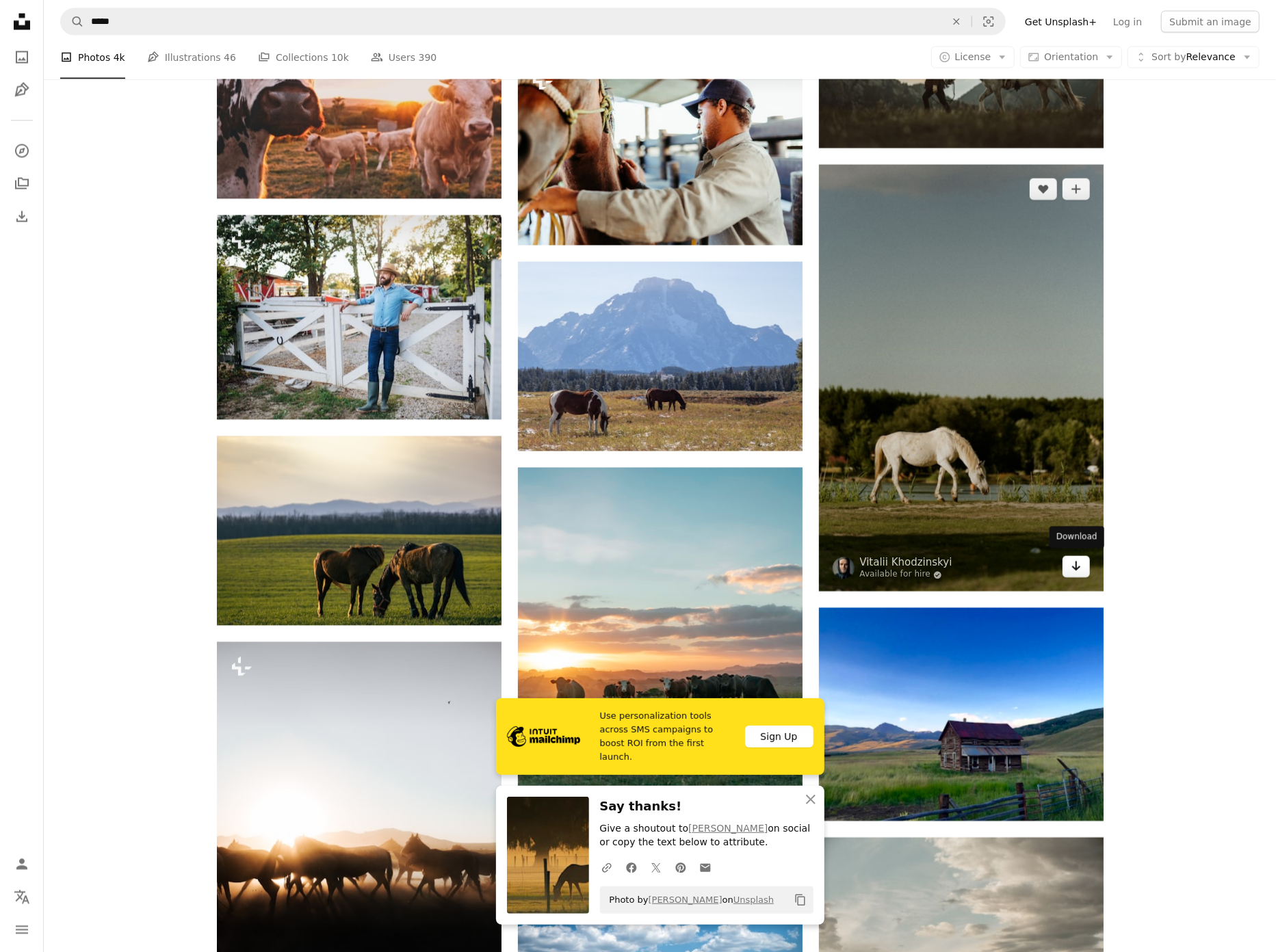
click at [1082, 570] on link "Arrow pointing down" at bounding box center [1075, 567] width 27 height 22
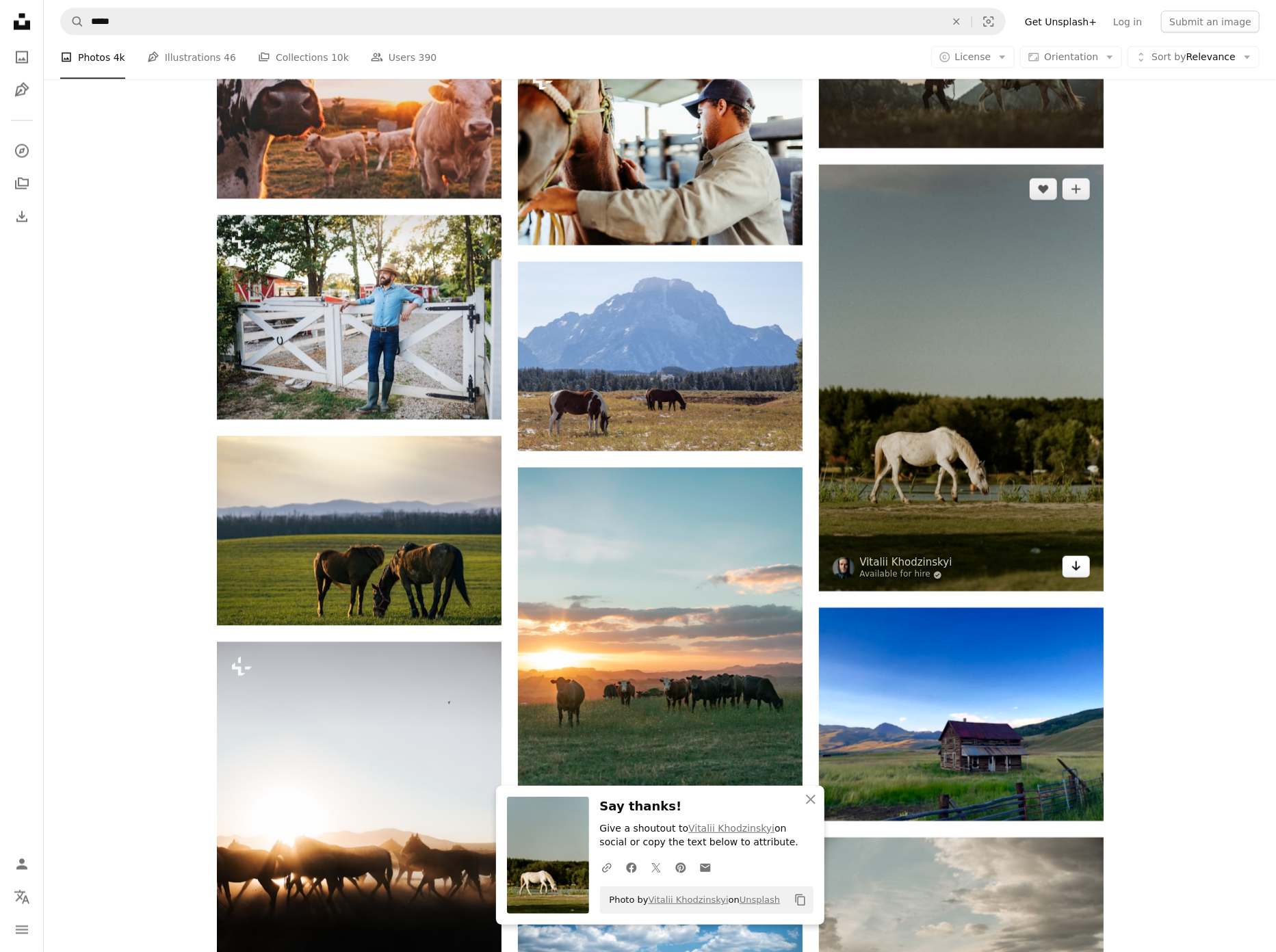
click at [1077, 566] on icon "Download" at bounding box center [1075, 567] width 9 height 10
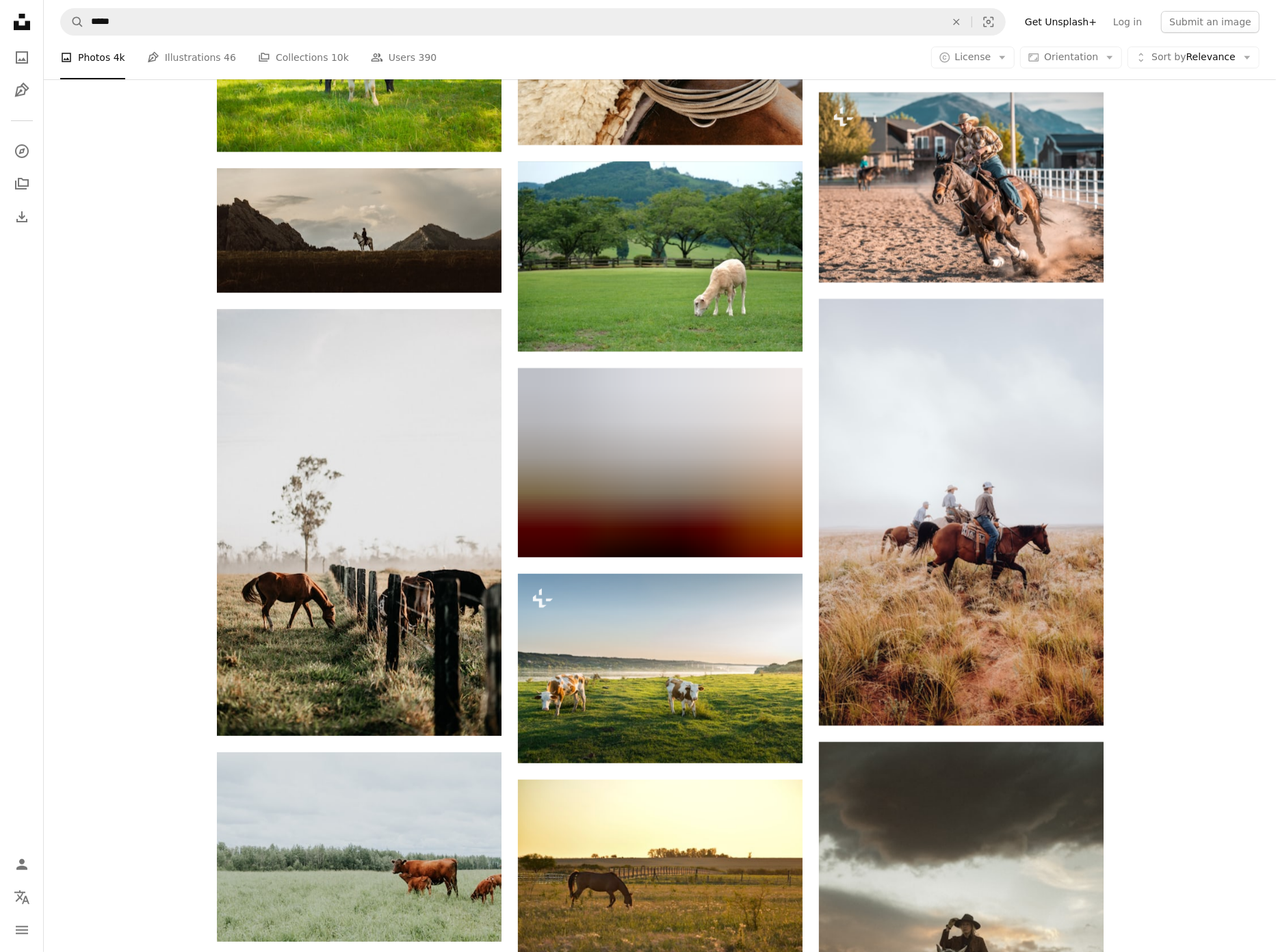
scroll to position [7422, 0]
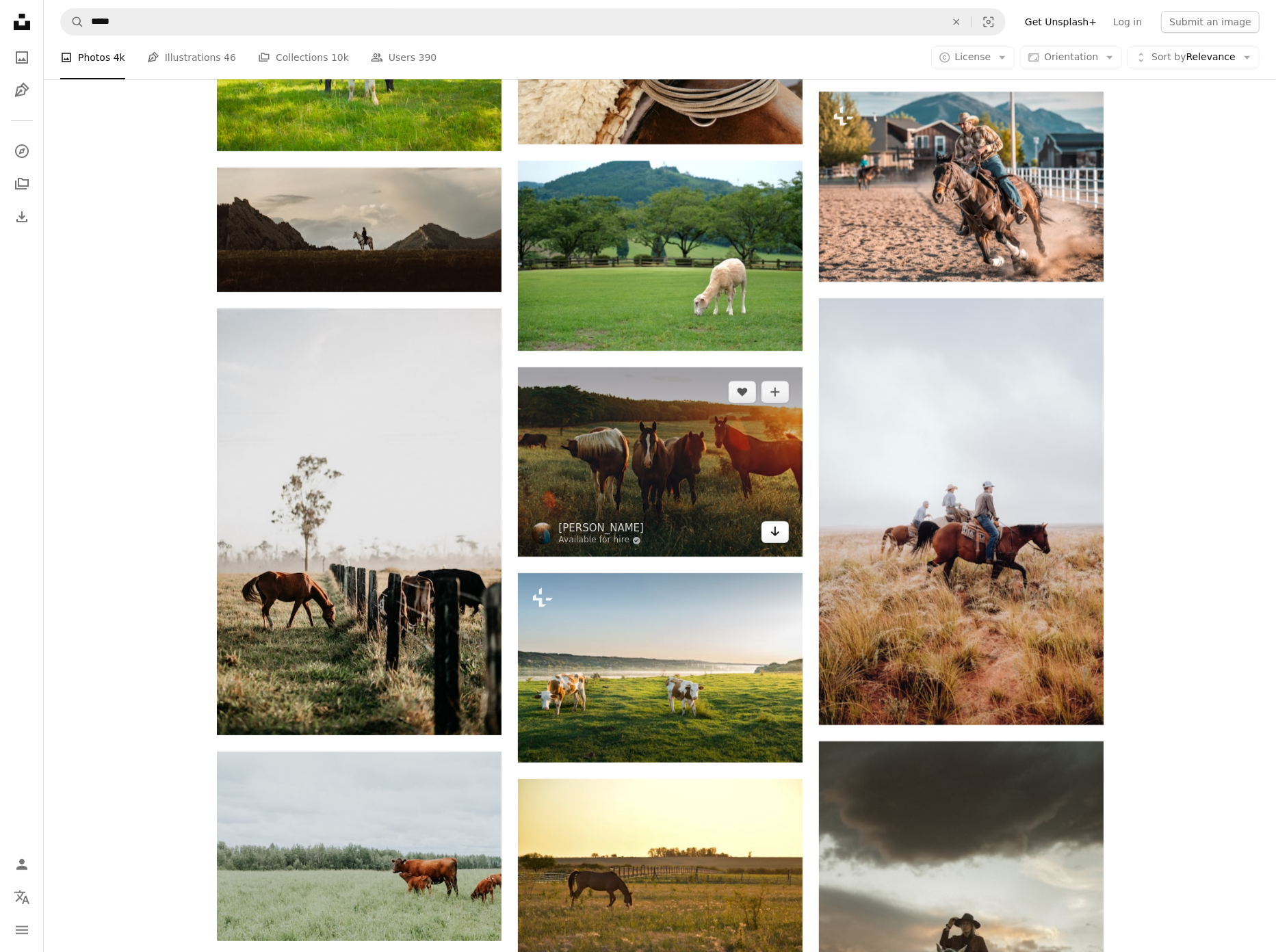
click at [778, 534] on icon "Arrow pointing down" at bounding box center [775, 531] width 11 height 16
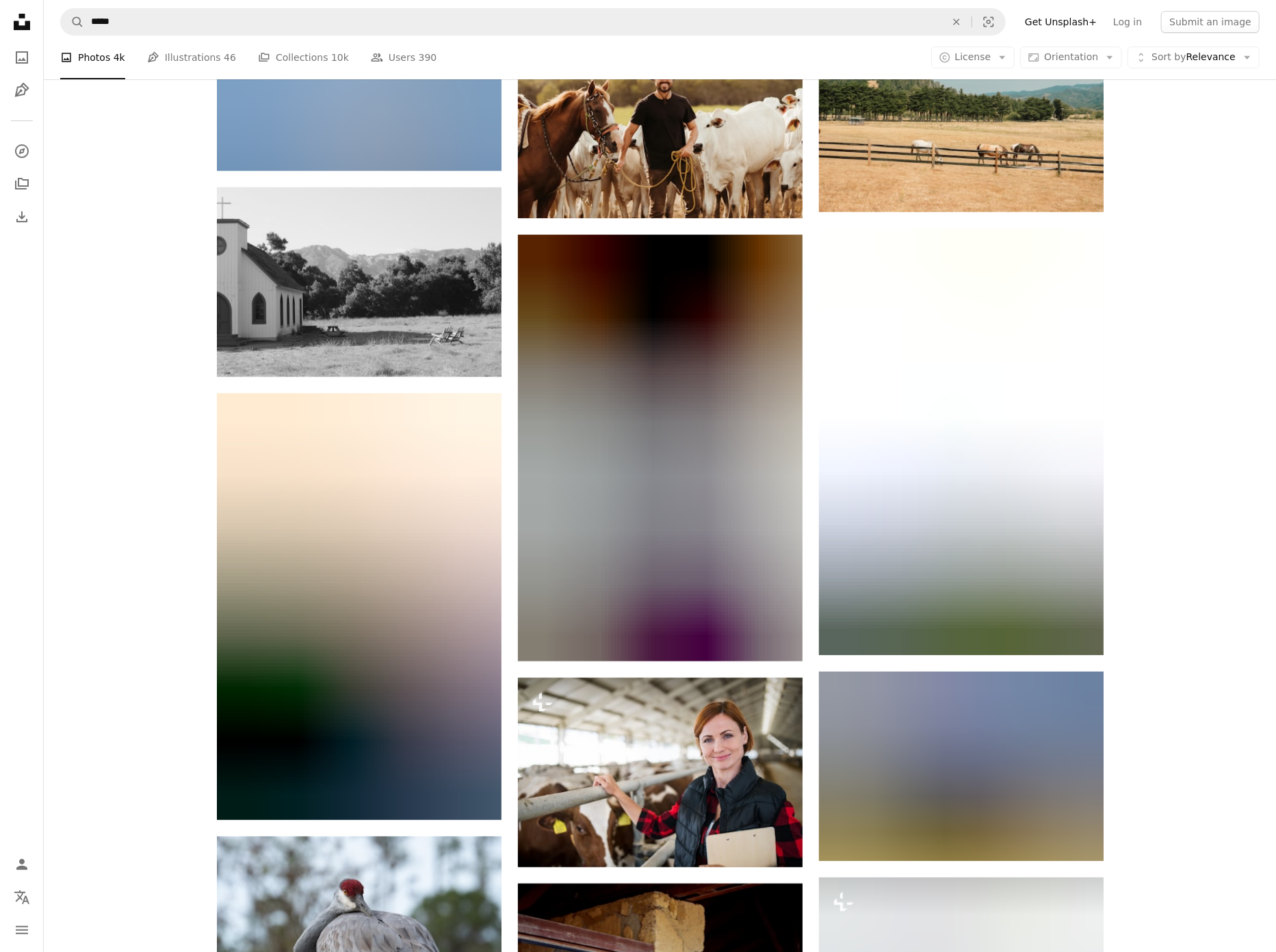
scroll to position [11320, 0]
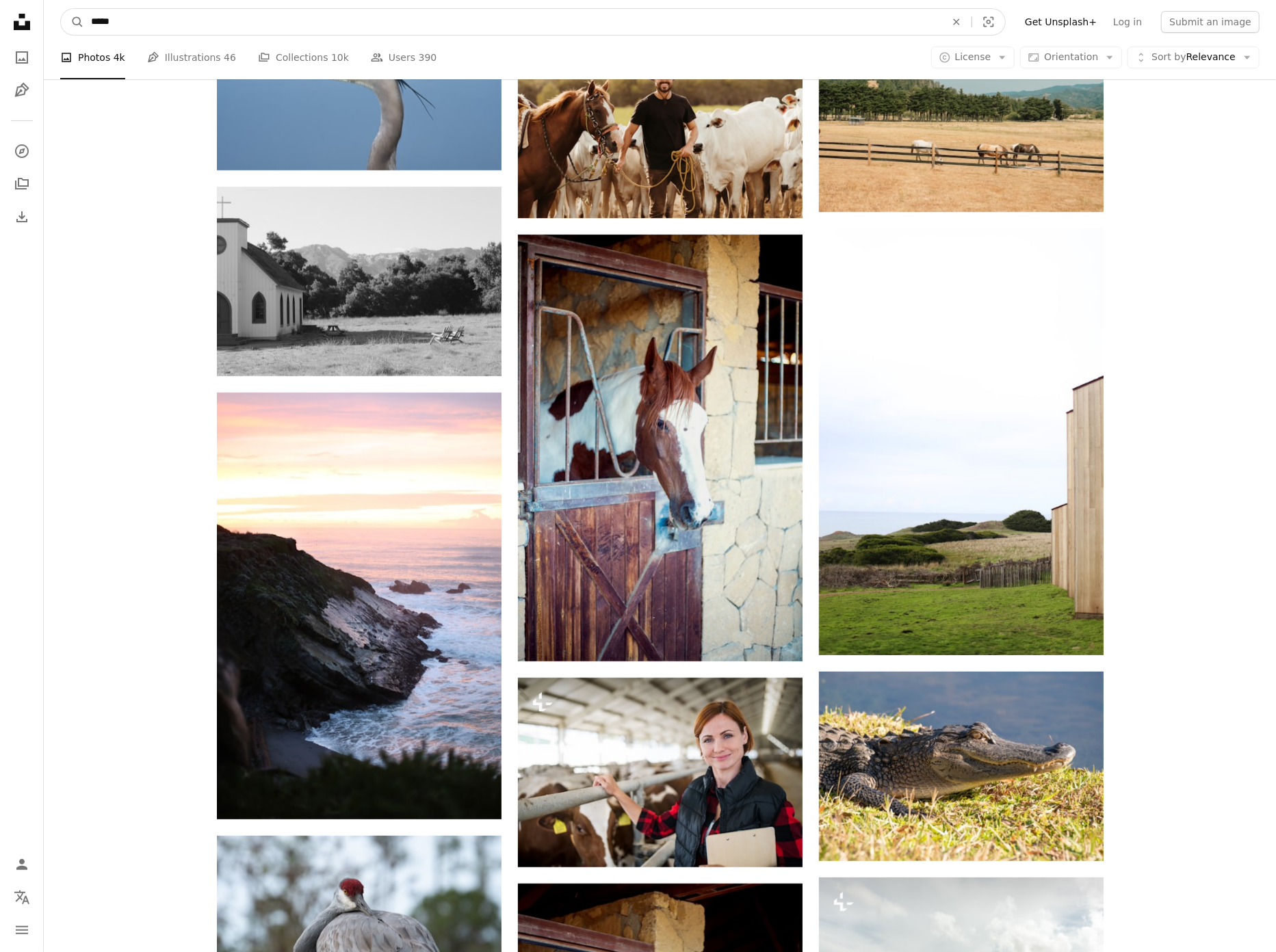
click at [381, 25] on input "*****" at bounding box center [512, 22] width 857 height 26
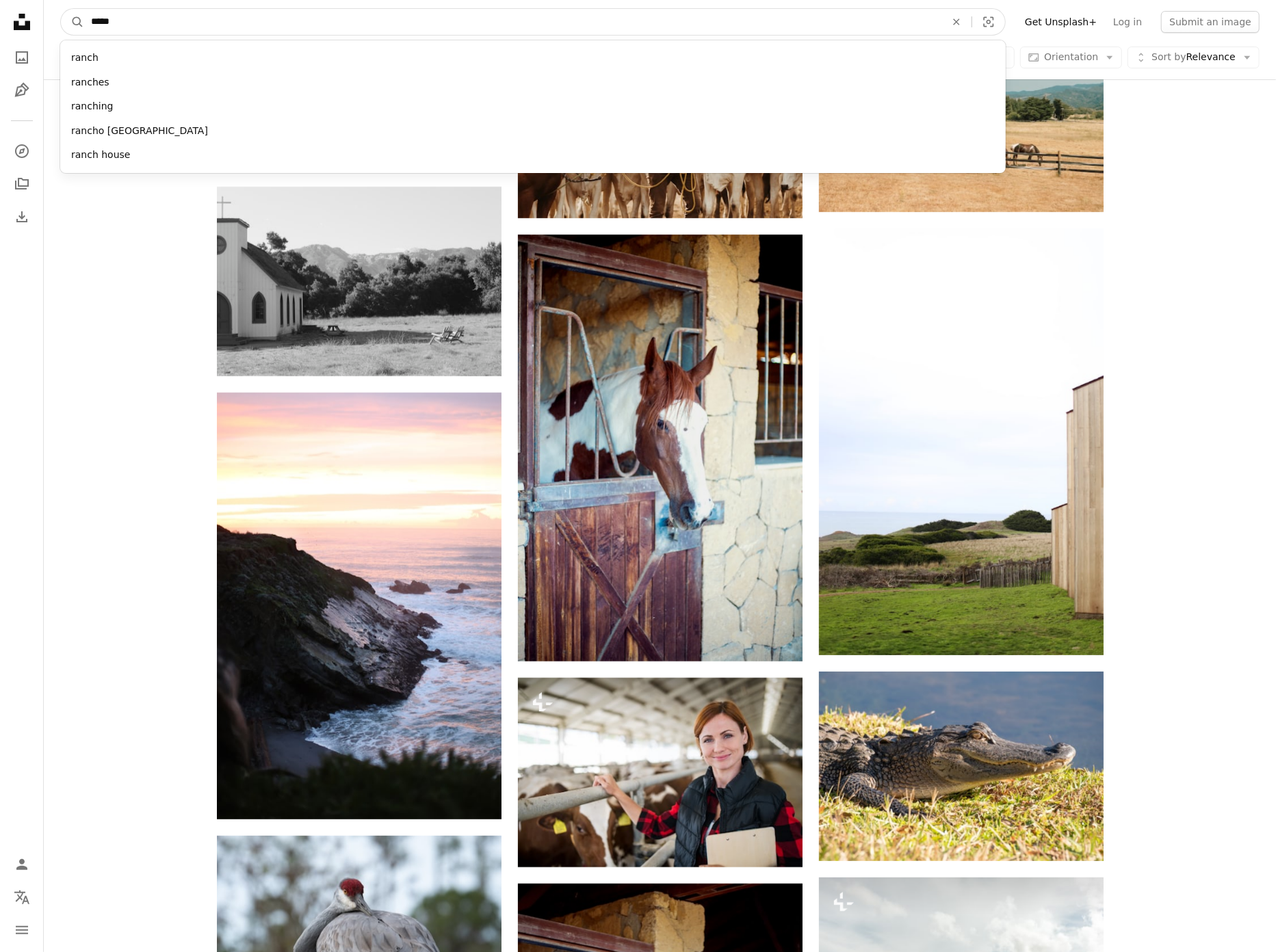
drag, startPoint x: 361, startPoint y: 22, endPoint x: -6, endPoint y: 14, distance: 367.4
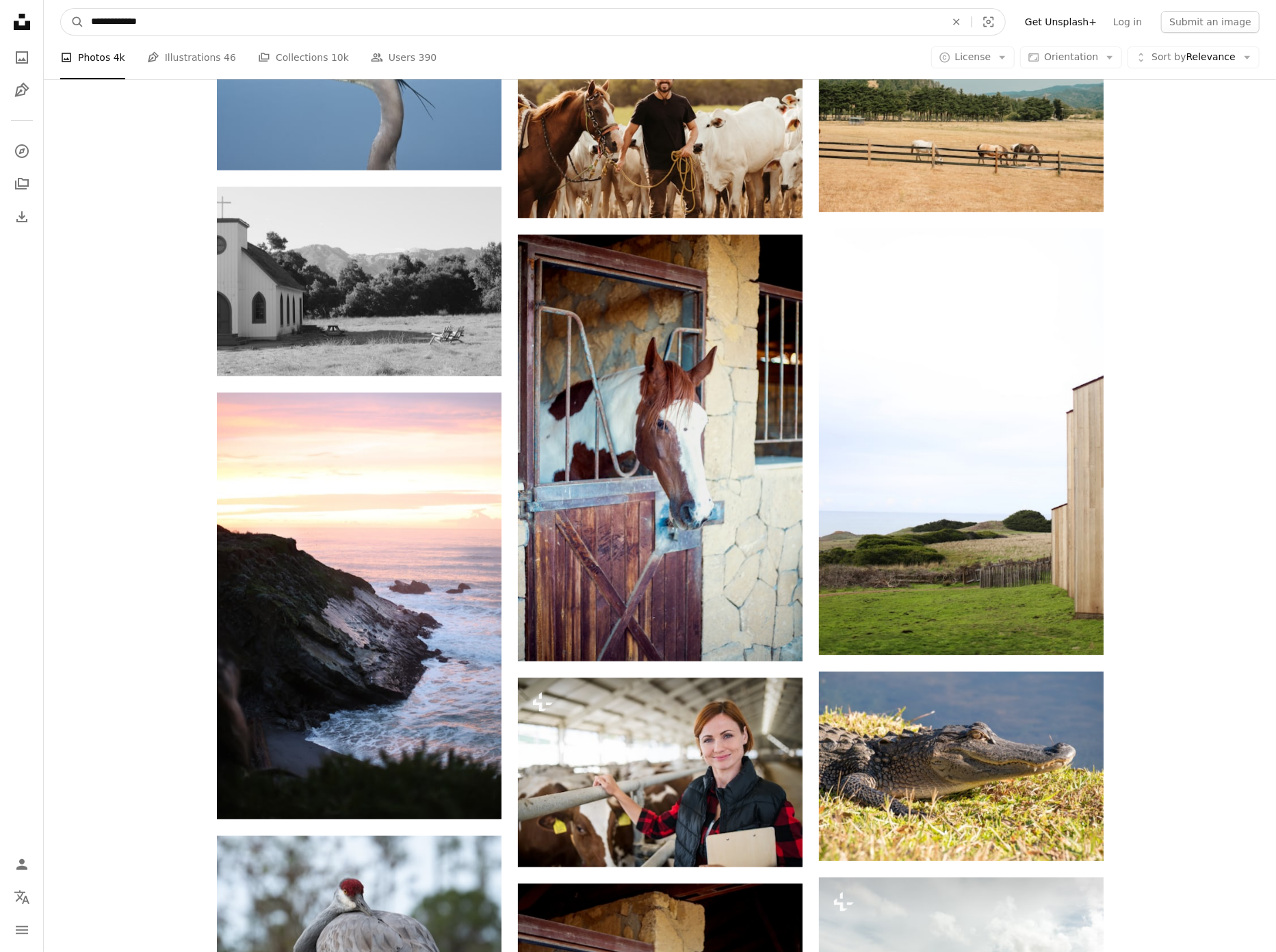
type input "**********"
click at [73, 22] on button "A magnifying glass" at bounding box center [72, 22] width 23 height 26
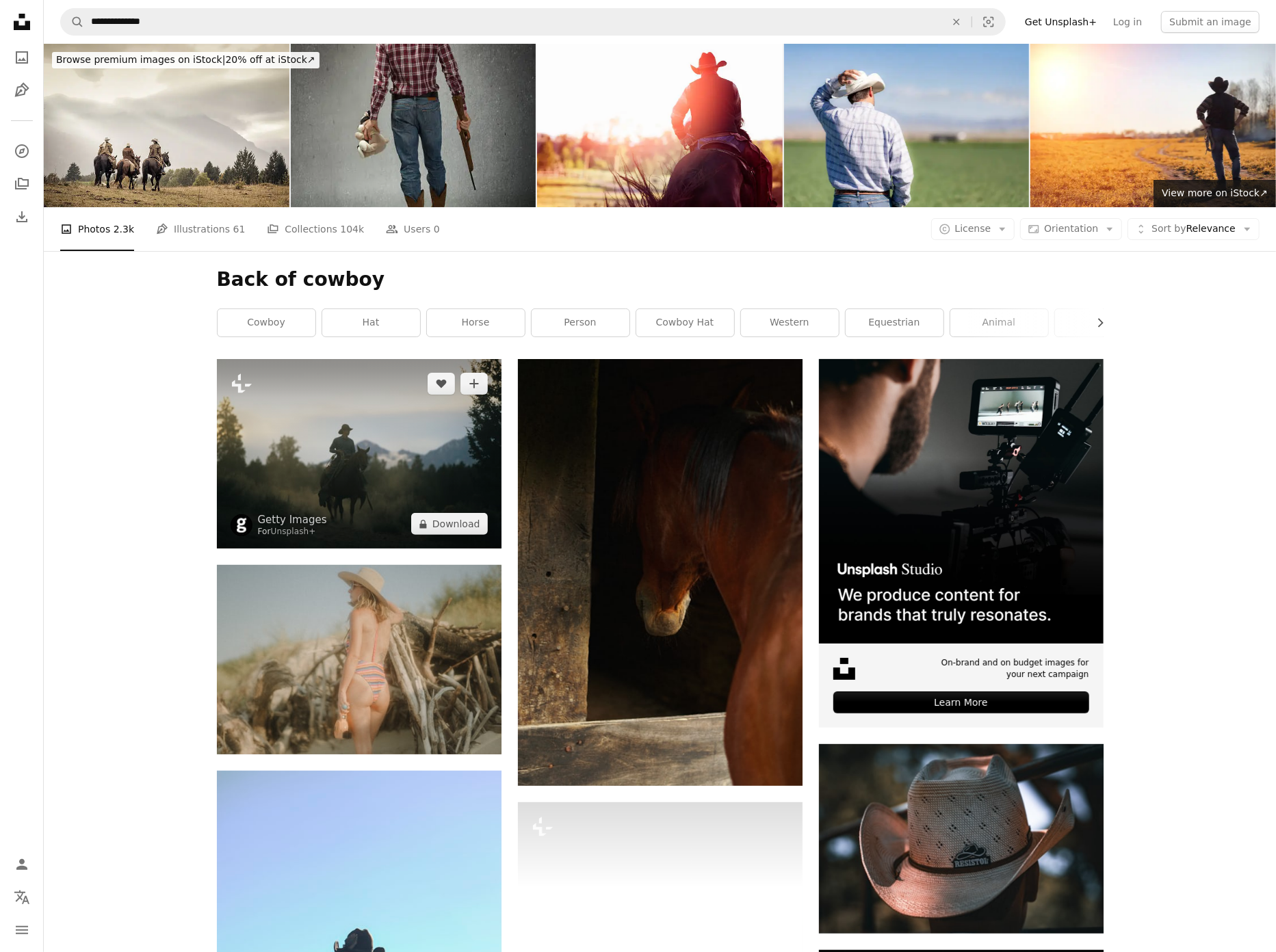
click at [386, 455] on img at bounding box center [359, 453] width 285 height 189
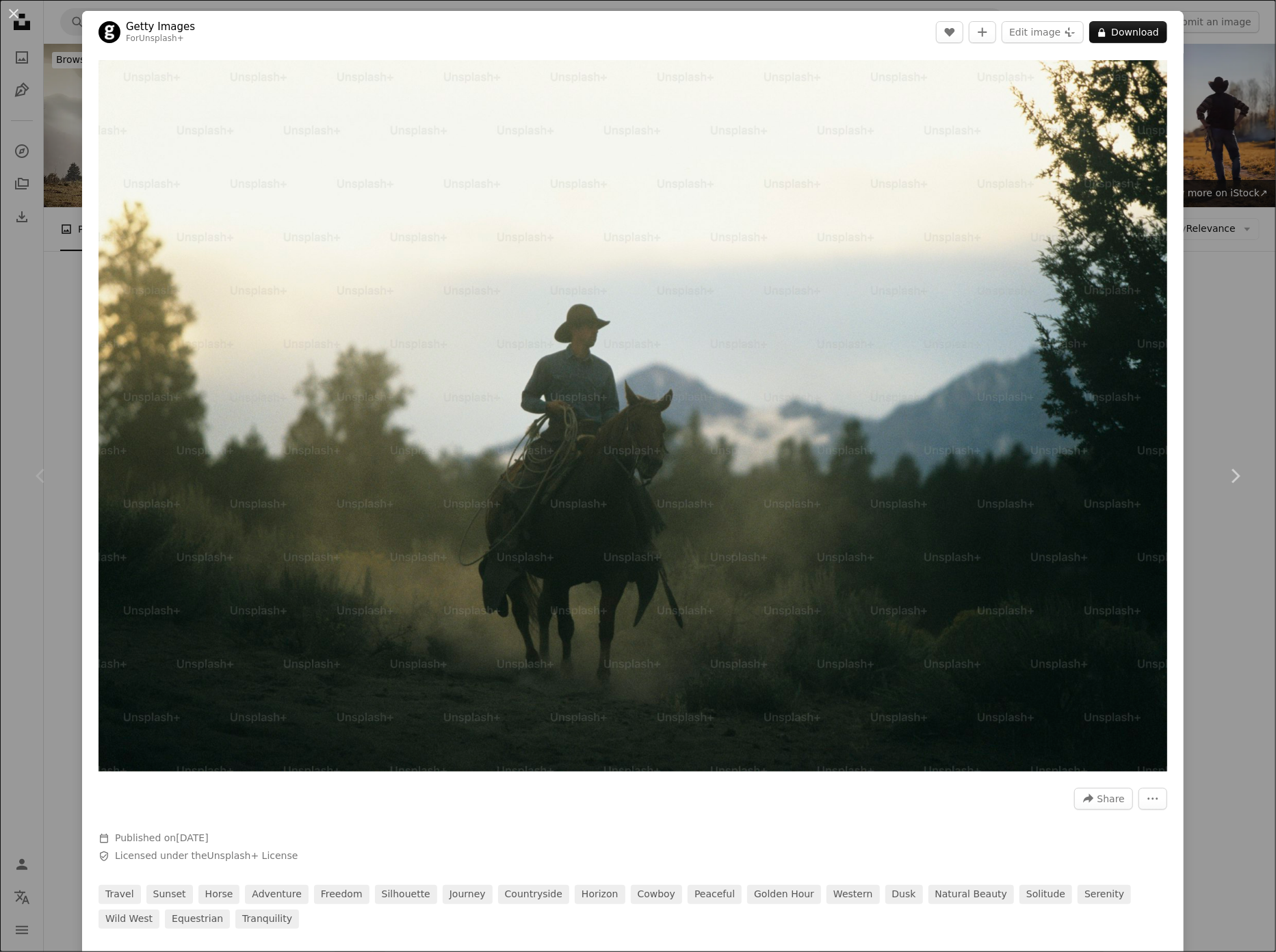
click at [83, 431] on div "Zoom in" at bounding box center [632, 415] width 1101 height 725
click at [67, 431] on div "Chevron left" at bounding box center [41, 475] width 82 height 131
click at [59, 432] on div "Chevron left" at bounding box center [41, 475] width 82 height 131
click at [1220, 306] on div "An X shape Chevron left Chevron right Getty Images For Unsplash+ A heart A plus…" at bounding box center [638, 476] width 1276 height 952
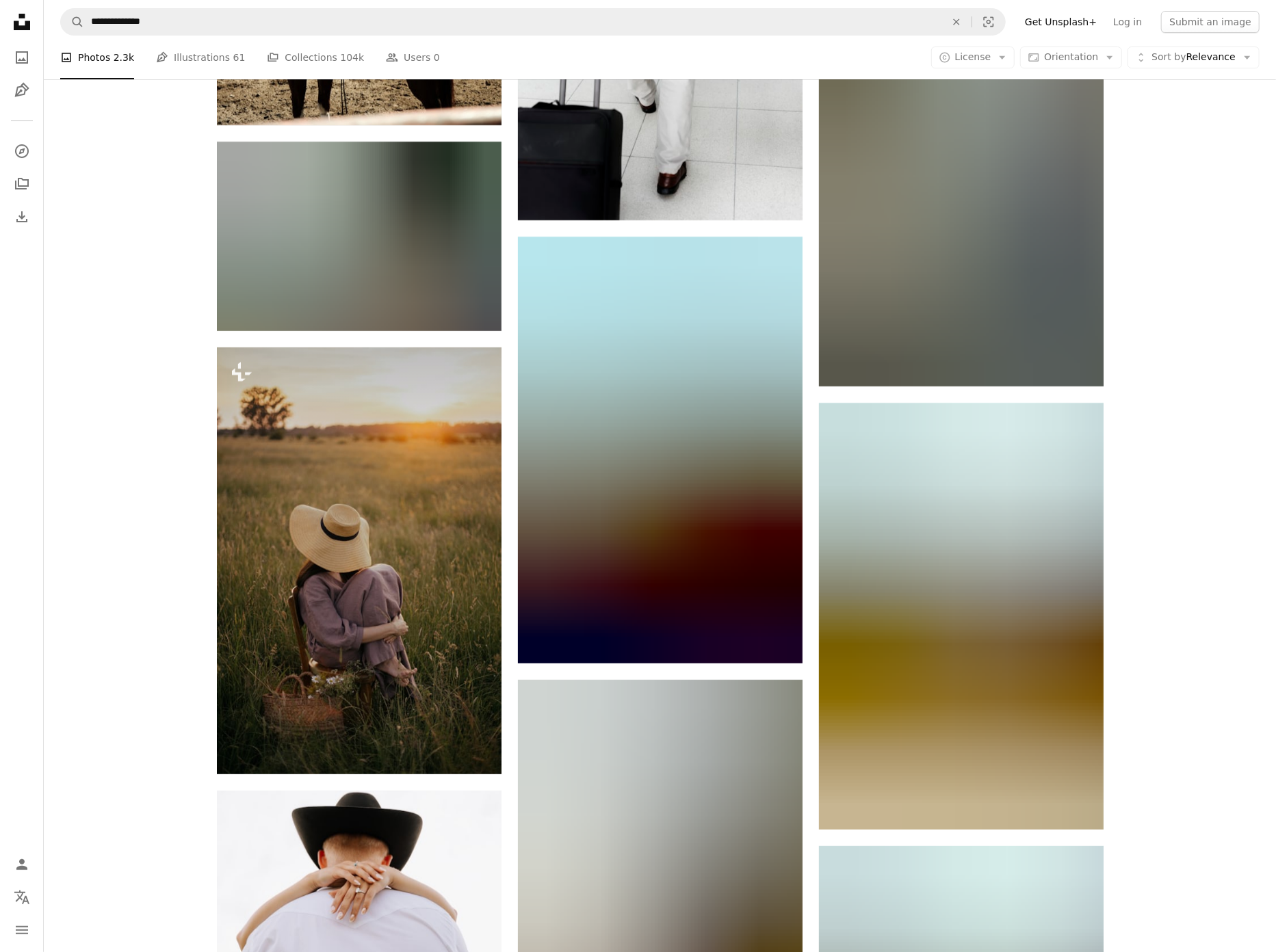
scroll to position [11304, 0]
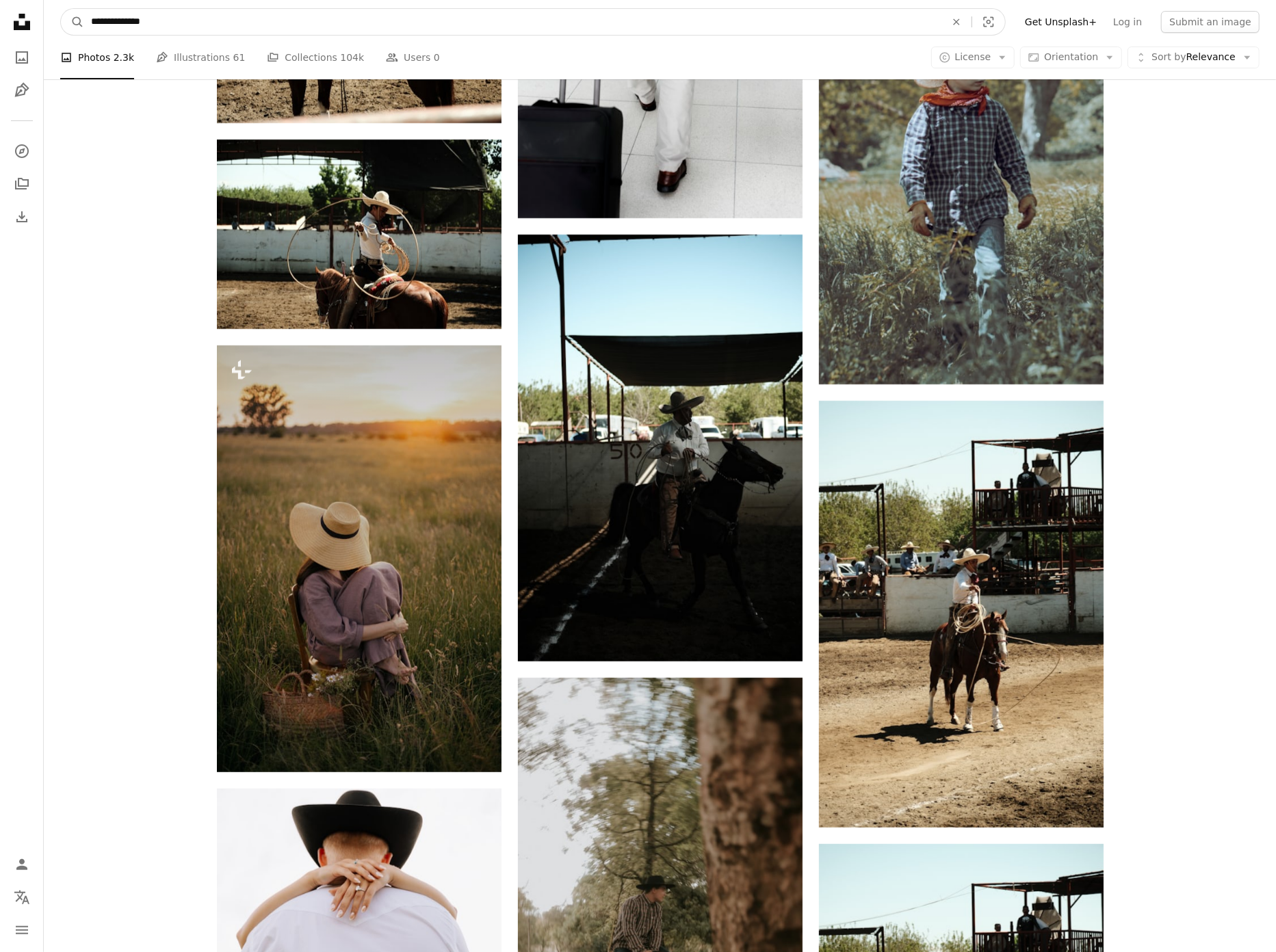
drag, startPoint x: 320, startPoint y: 19, endPoint x: 9, endPoint y: 14, distance: 311.3
type input "**********"
click at [73, 22] on button "A magnifying glass" at bounding box center [72, 22] width 23 height 26
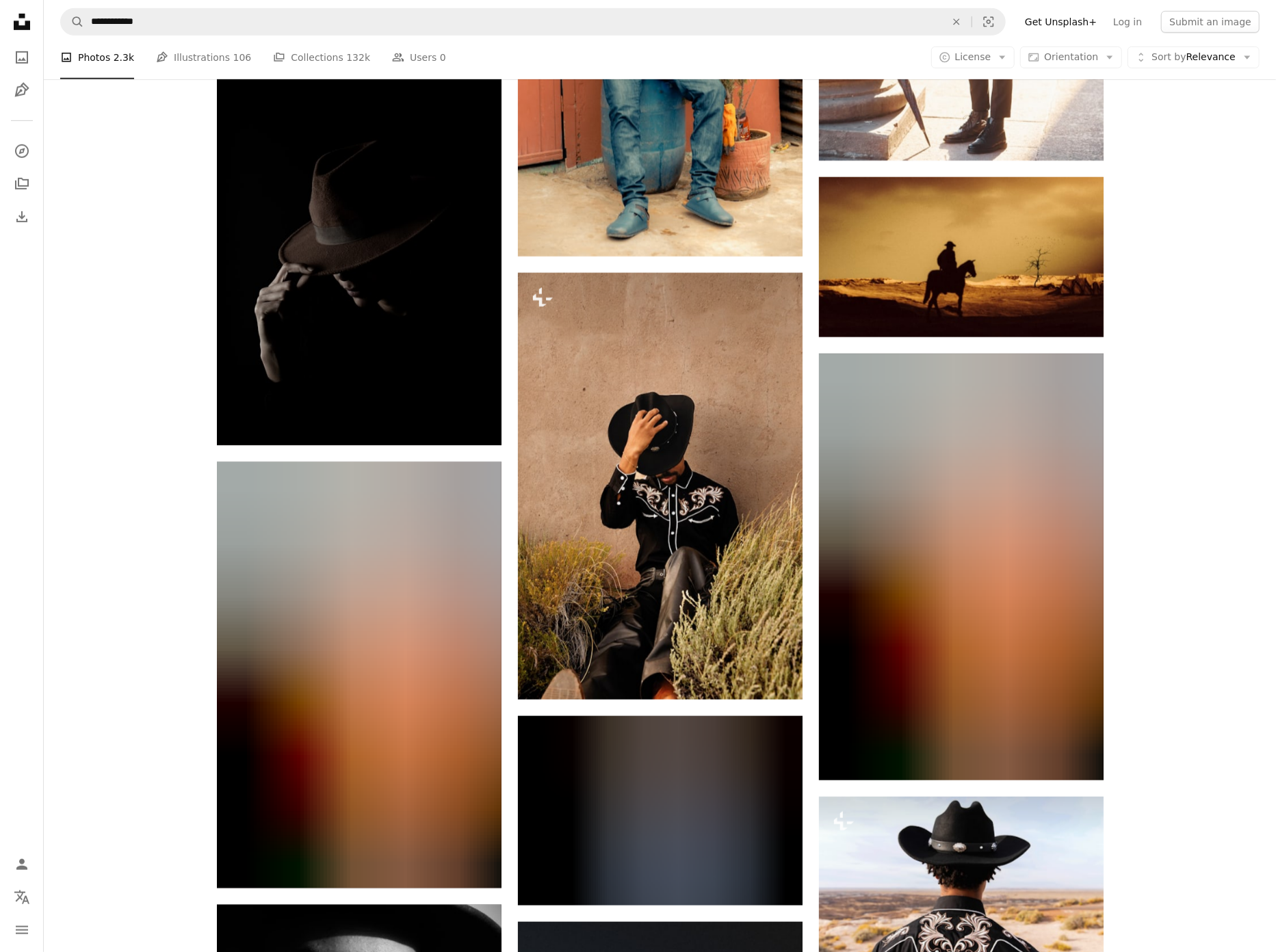
scroll to position [4447, 0]
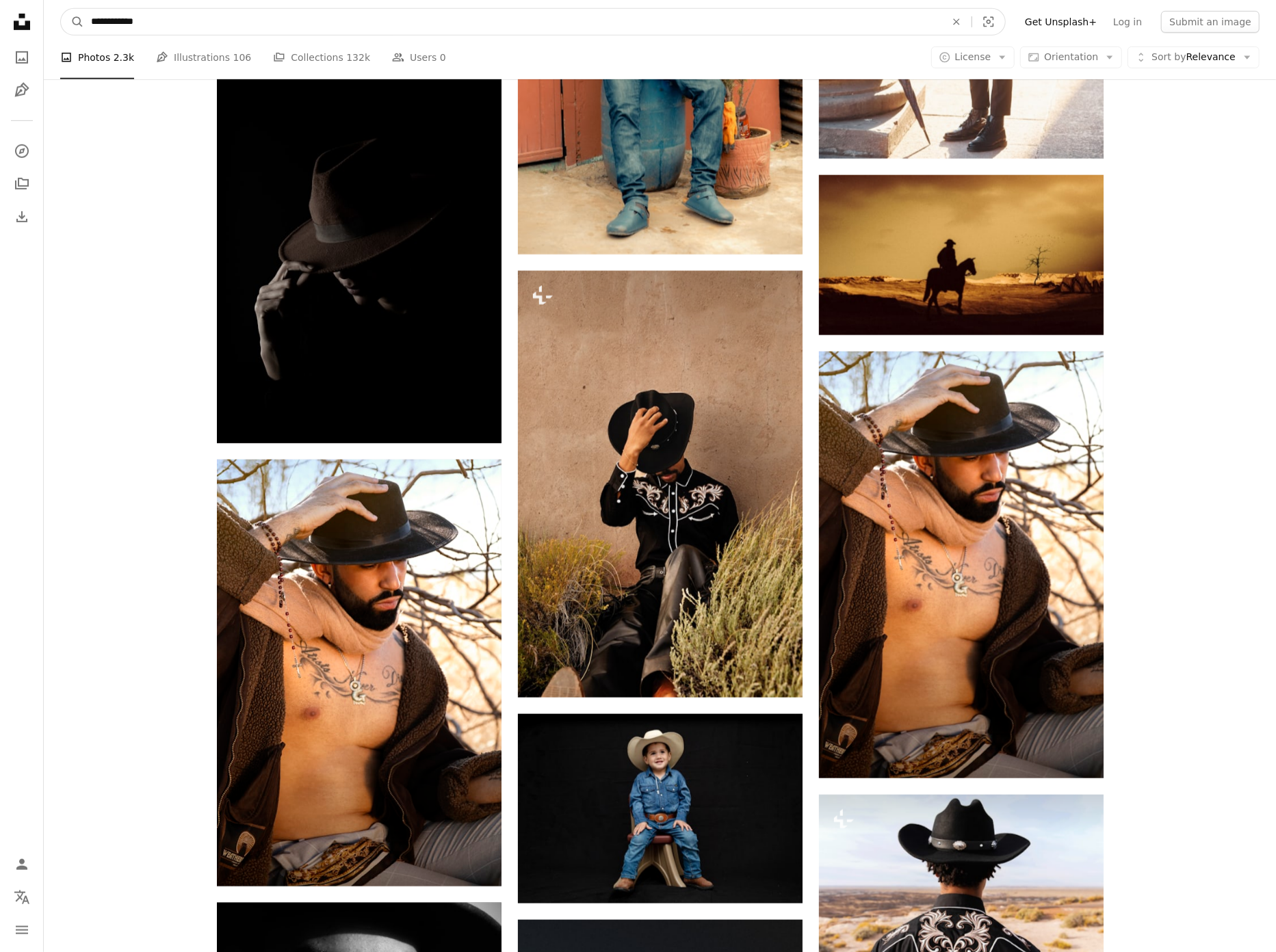
drag, startPoint x: 192, startPoint y: 15, endPoint x: -6, endPoint y: 4, distance: 198.7
type input "**********"
click at [73, 22] on button "A magnifying glass" at bounding box center [72, 22] width 23 height 26
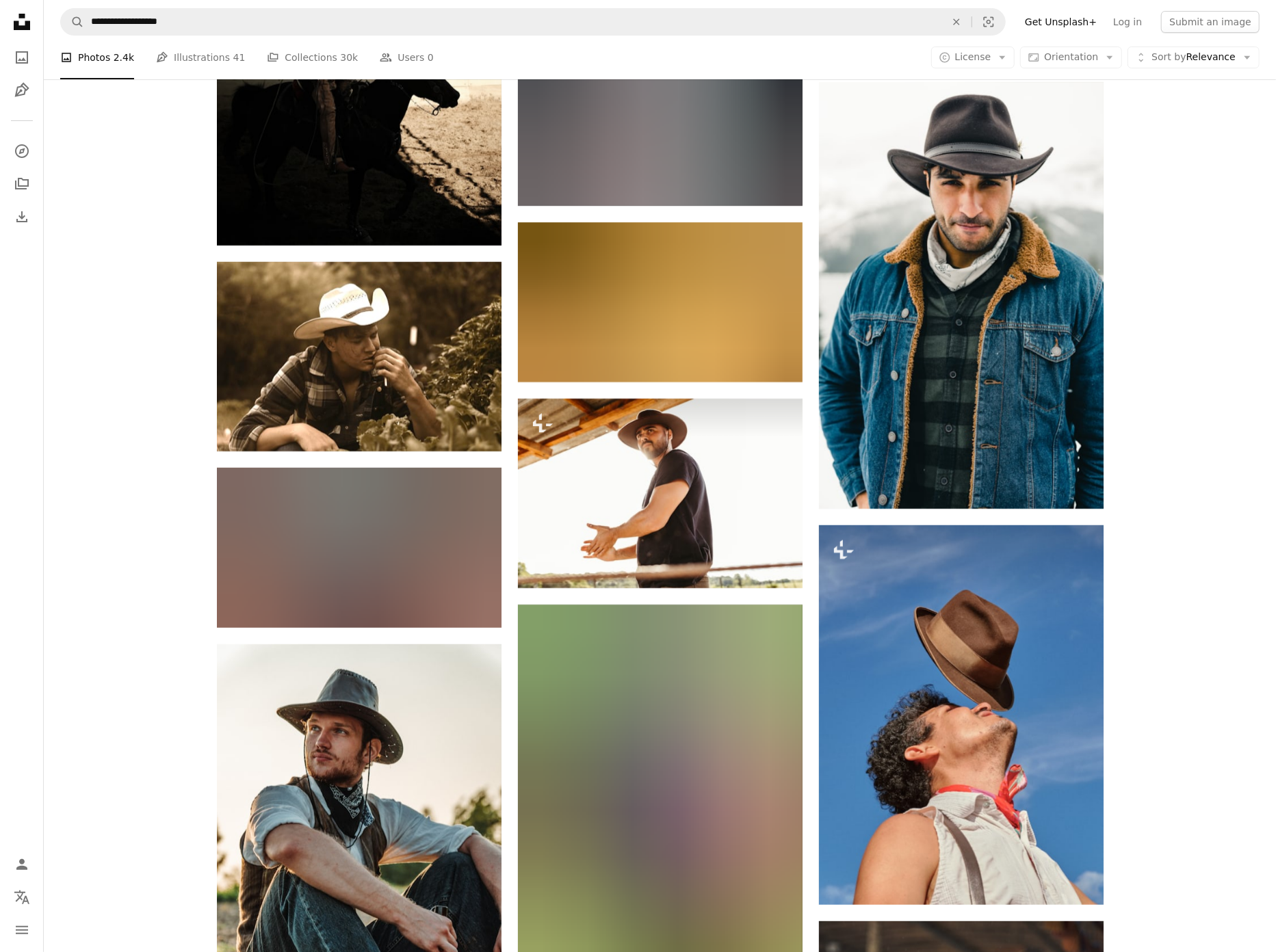
scroll to position [11547, 0]
